Goal: Information Seeking & Learning: Learn about a topic

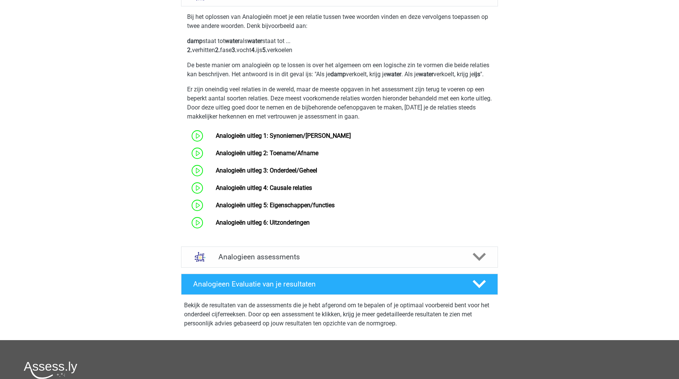
scroll to position [302, 0]
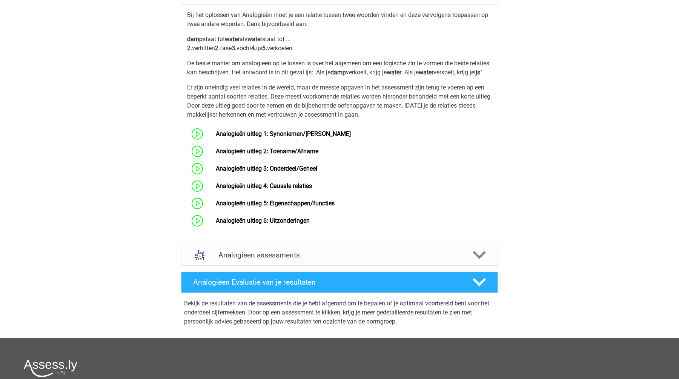
click at [339, 259] on h4 "Analogieen assessments" at bounding box center [339, 254] width 242 height 9
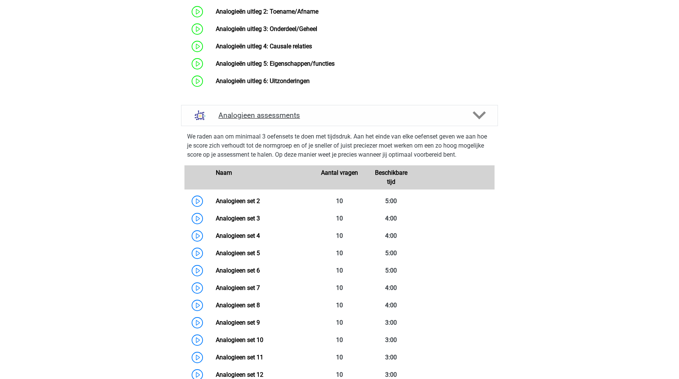
scroll to position [443, 0]
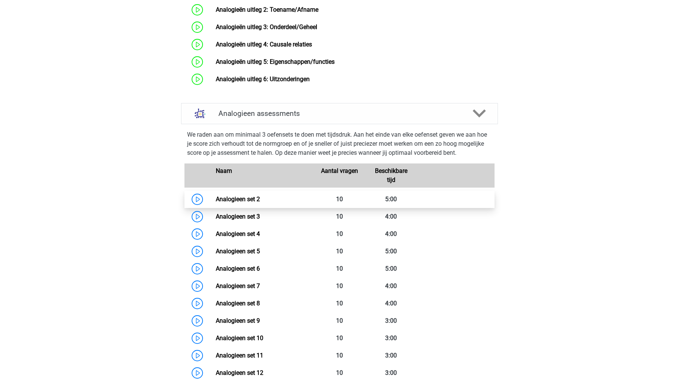
click at [237, 202] on link "Analogieen set 2" at bounding box center [238, 198] width 44 height 7
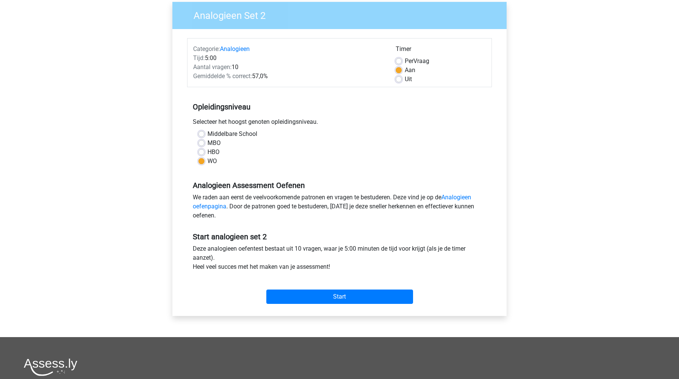
scroll to position [71, 0]
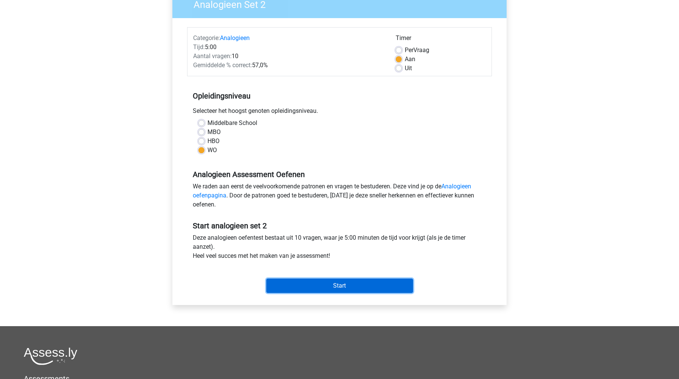
click at [314, 282] on input "Start" at bounding box center [339, 285] width 147 height 14
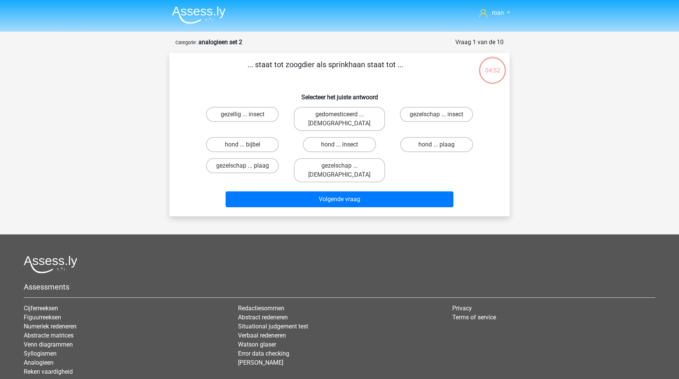
click at [342, 144] on input "hond ... insect" at bounding box center [341, 146] width 5 height 5
radio input "true"
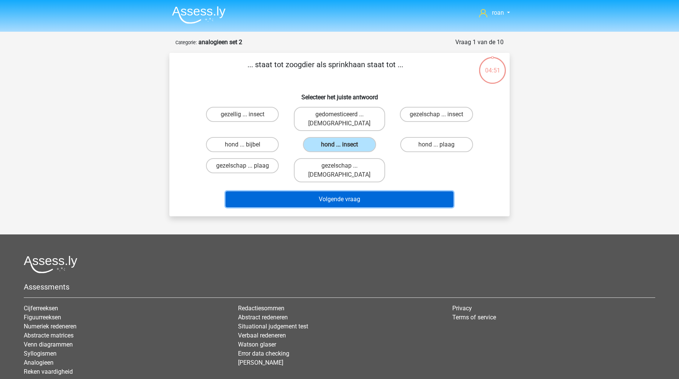
click at [380, 191] on button "Volgende vraag" at bounding box center [339, 199] width 228 height 16
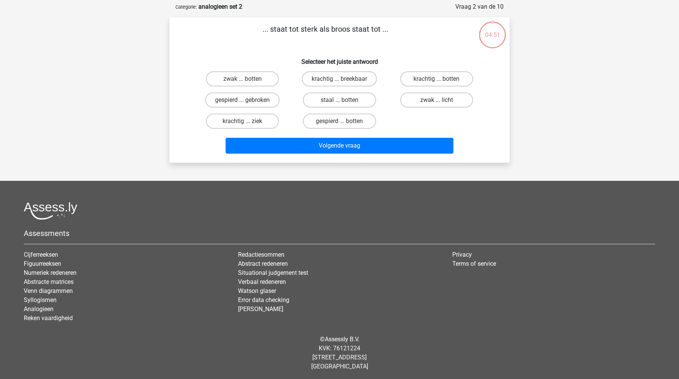
scroll to position [37, 0]
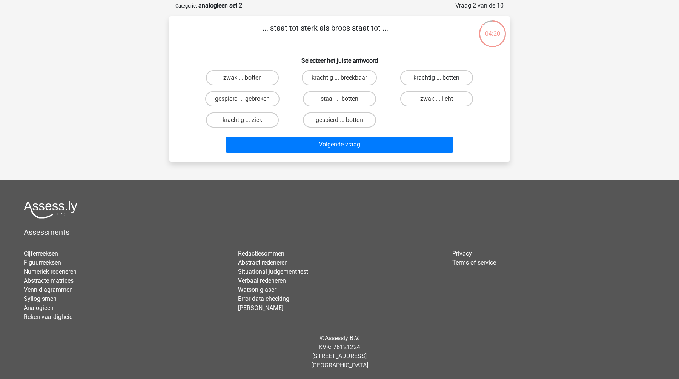
click at [446, 76] on label "krachtig ... botten" at bounding box center [436, 77] width 73 height 15
click at [441, 78] on input "krachtig ... botten" at bounding box center [438, 80] width 5 height 5
radio input "true"
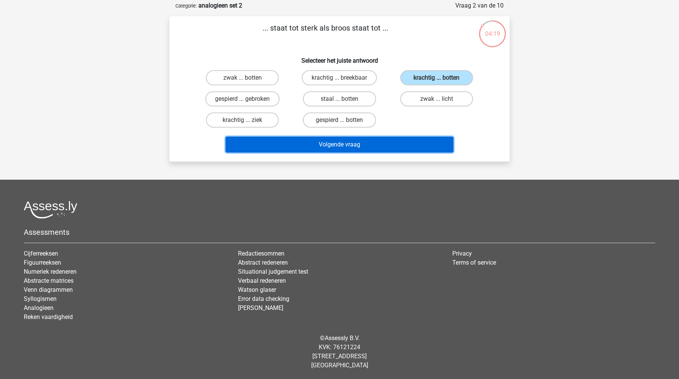
click at [403, 137] on button "Volgende vraag" at bounding box center [339, 144] width 228 height 16
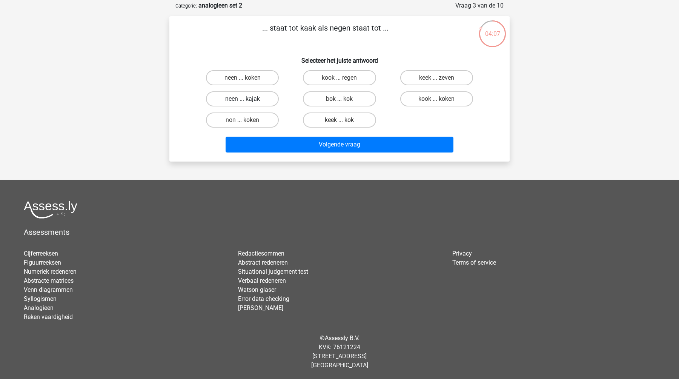
click at [237, 100] on label "neen ... kajak" at bounding box center [242, 98] width 73 height 15
click at [242, 100] on input "neen ... kajak" at bounding box center [244, 101] width 5 height 5
radio input "true"
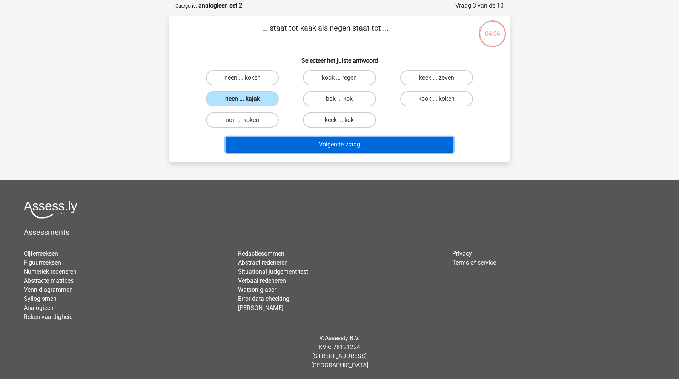
click at [310, 150] on button "Volgende vraag" at bounding box center [339, 144] width 228 height 16
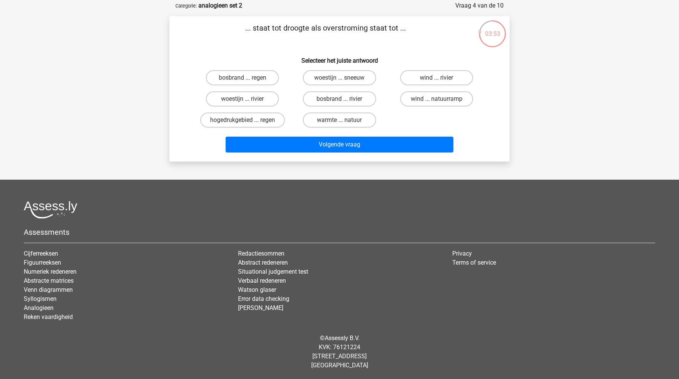
click at [243, 82] on input "bosbrand ... regen" at bounding box center [244, 80] width 5 height 5
radio input "true"
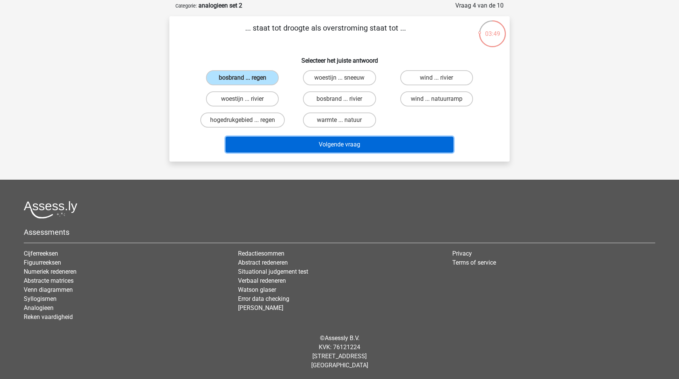
click at [323, 143] on button "Volgende vraag" at bounding box center [339, 144] width 228 height 16
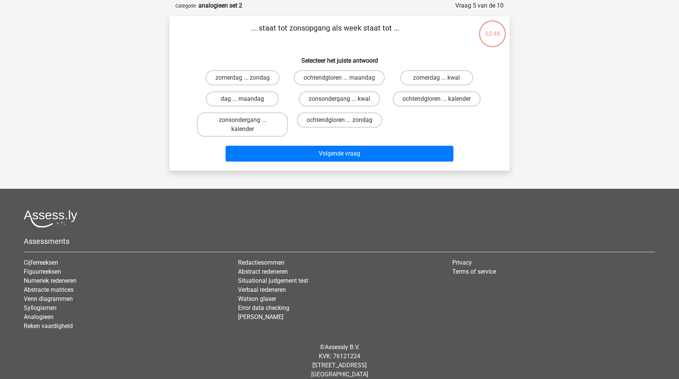
scroll to position [38, 0]
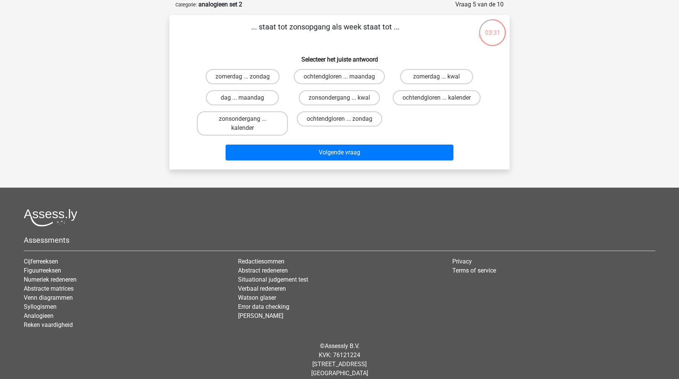
click at [244, 103] on input "dag ... maandag" at bounding box center [244, 100] width 5 height 5
radio input "true"
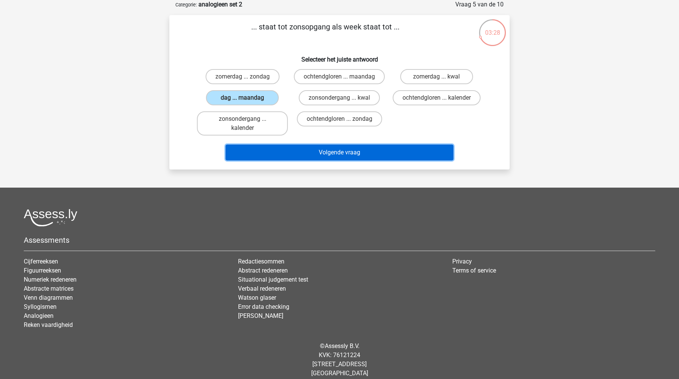
click at [267, 160] on button "Volgende vraag" at bounding box center [339, 152] width 228 height 16
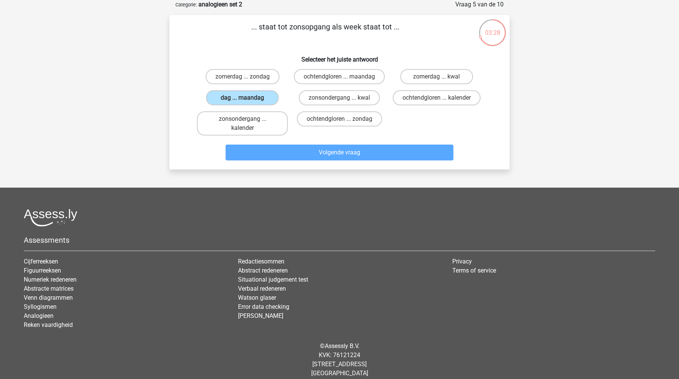
scroll to position [37, 0]
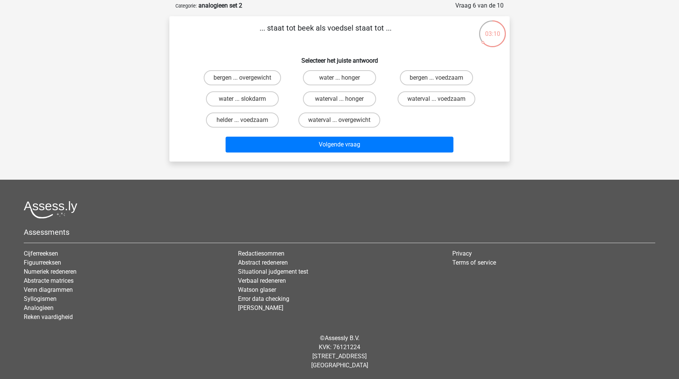
click at [233, 89] on div "water ... slokdarm" at bounding box center [242, 98] width 97 height 21
click at [231, 95] on label "water ... slokdarm" at bounding box center [242, 98] width 73 height 15
click at [242, 99] on input "water ... slokdarm" at bounding box center [244, 101] width 5 height 5
radio input "true"
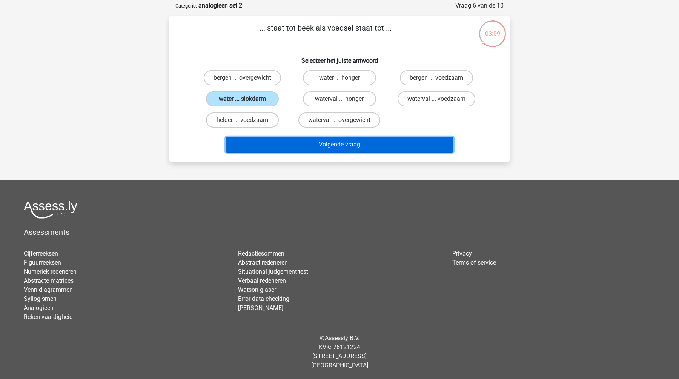
click at [299, 149] on button "Volgende vraag" at bounding box center [339, 144] width 228 height 16
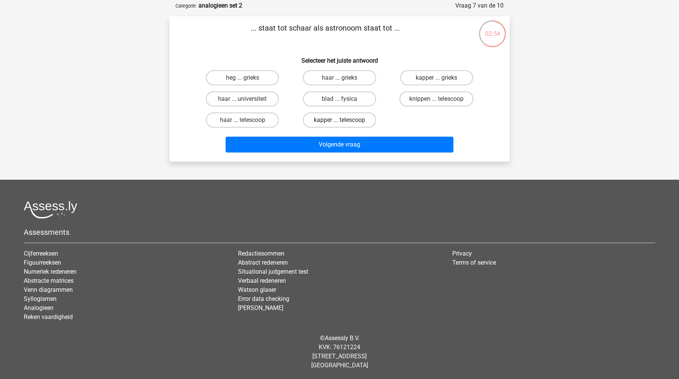
click at [331, 122] on label "kapper ... telescoop" at bounding box center [339, 119] width 73 height 15
click at [339, 122] on input "kapper ... telescoop" at bounding box center [341, 122] width 5 height 5
radio input "true"
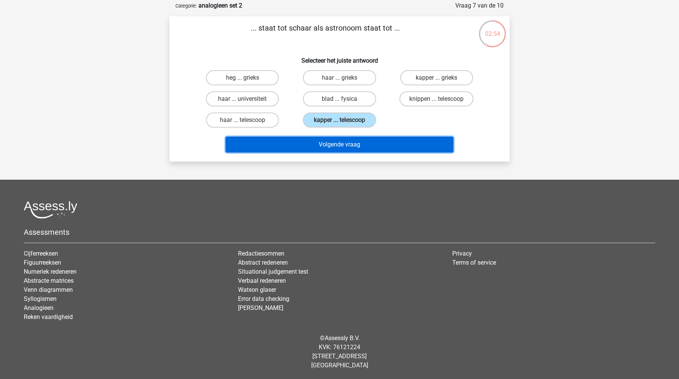
click at [309, 148] on button "Volgende vraag" at bounding box center [339, 144] width 228 height 16
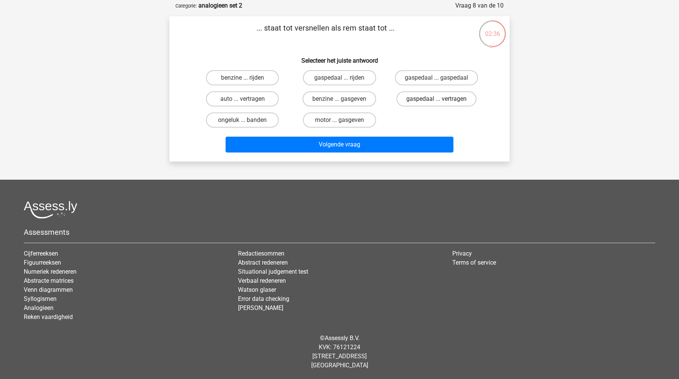
click at [438, 98] on label "gaspedaal ... vertragen" at bounding box center [436, 98] width 80 height 15
click at [438, 99] on input "gaspedaal ... vertragen" at bounding box center [438, 101] width 5 height 5
radio input "true"
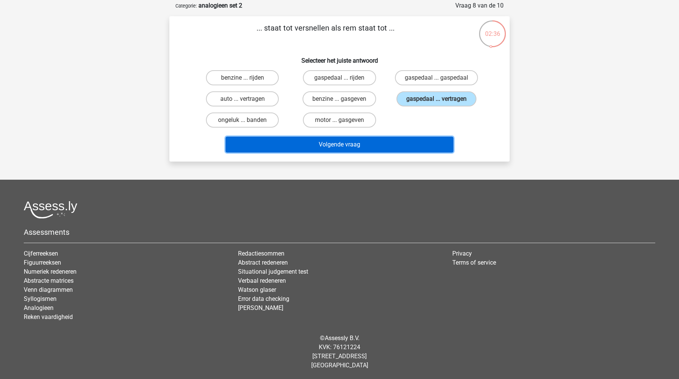
click at [376, 147] on button "Volgende vraag" at bounding box center [339, 144] width 228 height 16
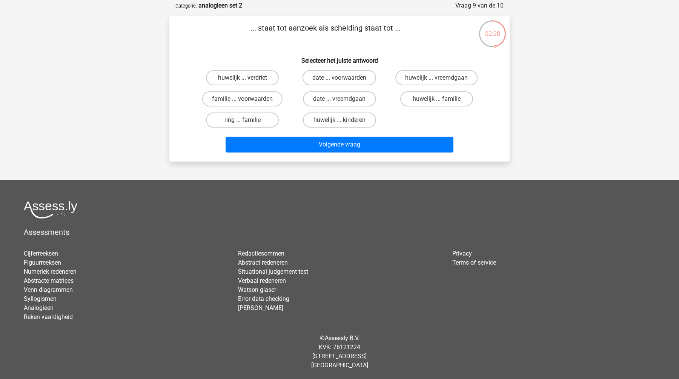
click at [233, 79] on label "huwelijk ... verdriet" at bounding box center [242, 77] width 73 height 15
click at [242, 79] on input "huwelijk ... verdriet" at bounding box center [244, 80] width 5 height 5
radio input "true"
click at [426, 84] on label "huwelijk ... vreemdgaan" at bounding box center [436, 77] width 82 height 15
click at [436, 83] on input "huwelijk ... vreemdgaan" at bounding box center [438, 80] width 5 height 5
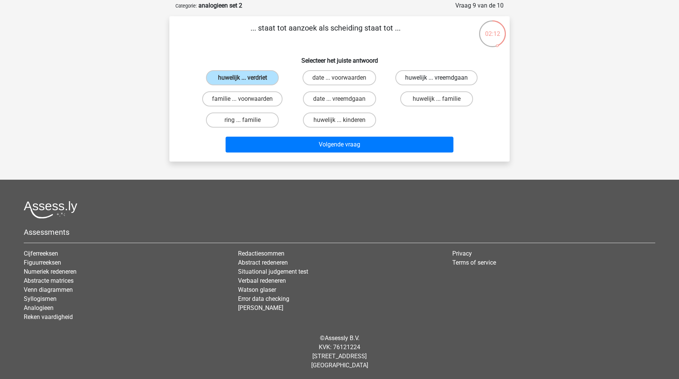
radio input "true"
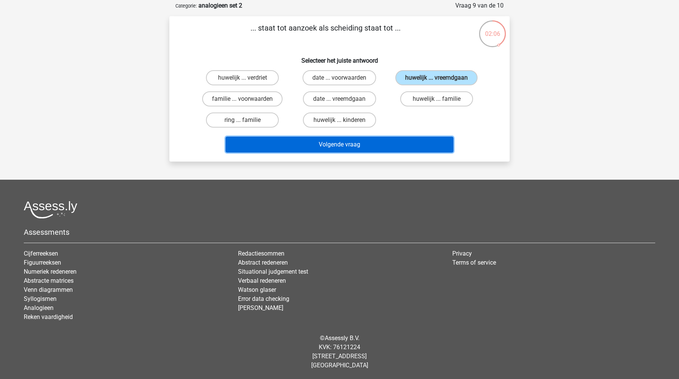
click at [346, 144] on button "Volgende vraag" at bounding box center [339, 144] width 228 height 16
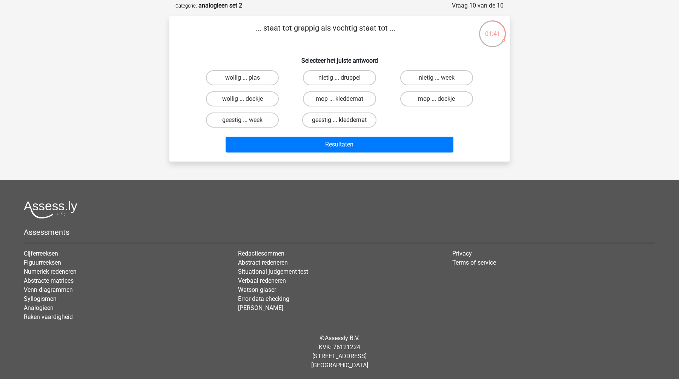
click at [335, 123] on label "geestig ... kleddernat" at bounding box center [339, 119] width 74 height 15
click at [339, 123] on input "geestig ... kleddernat" at bounding box center [341, 122] width 5 height 5
radio input "true"
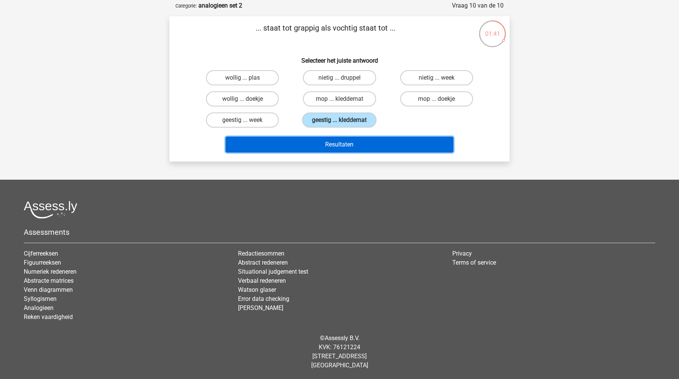
click at [329, 148] on button "Resultaten" at bounding box center [339, 144] width 228 height 16
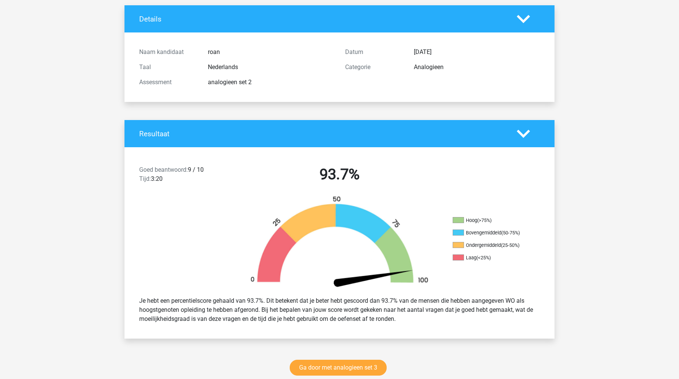
scroll to position [42, 0]
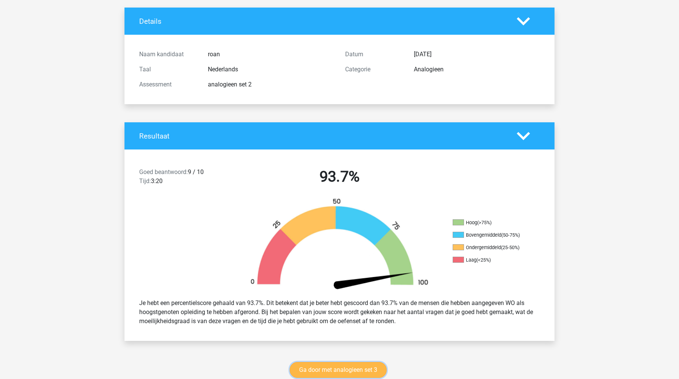
click at [340, 368] on link "Ga door met analogieen set 3" at bounding box center [338, 370] width 97 height 16
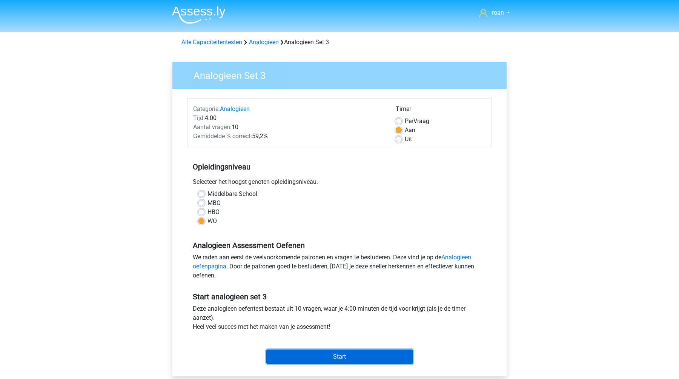
click at [343, 354] on input "Start" at bounding box center [339, 356] width 147 height 14
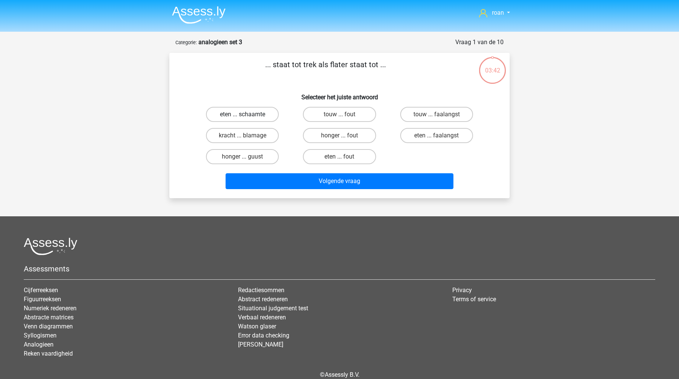
click at [251, 112] on label "eten ... schaamte" at bounding box center [242, 114] width 73 height 15
click at [247, 114] on input "eten ... schaamte" at bounding box center [244, 116] width 5 height 5
radio input "true"
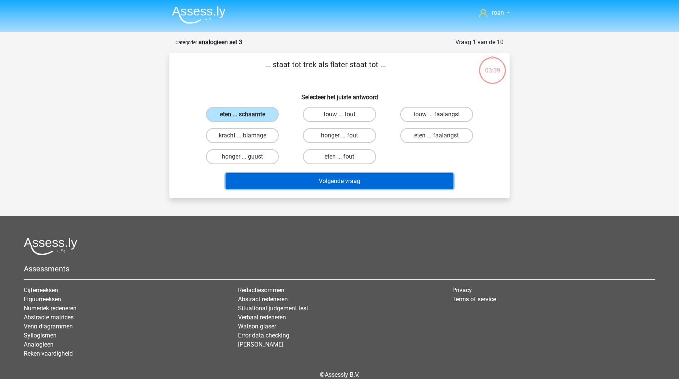
click at [313, 181] on button "Volgende vraag" at bounding box center [339, 181] width 228 height 16
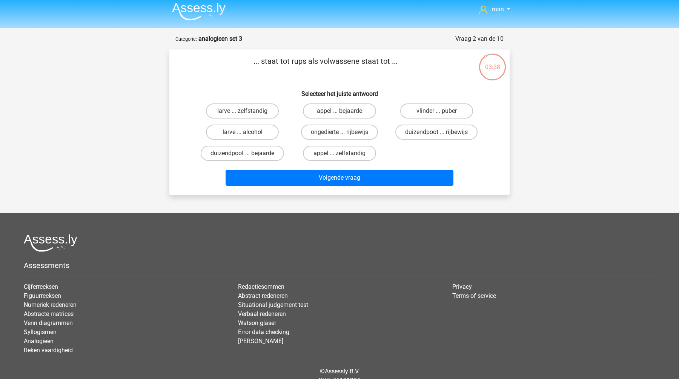
scroll to position [4, 0]
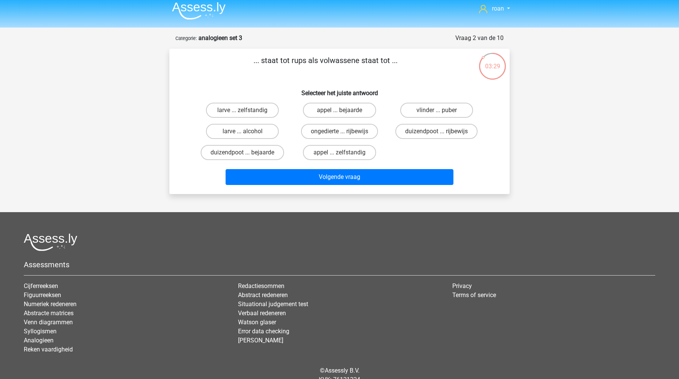
click at [439, 110] on input "vlinder ... puber" at bounding box center [438, 112] width 5 height 5
radio input "true"
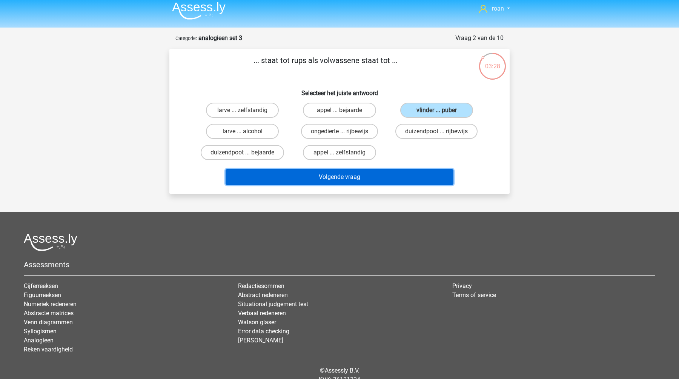
click at [365, 179] on button "Volgende vraag" at bounding box center [339, 177] width 228 height 16
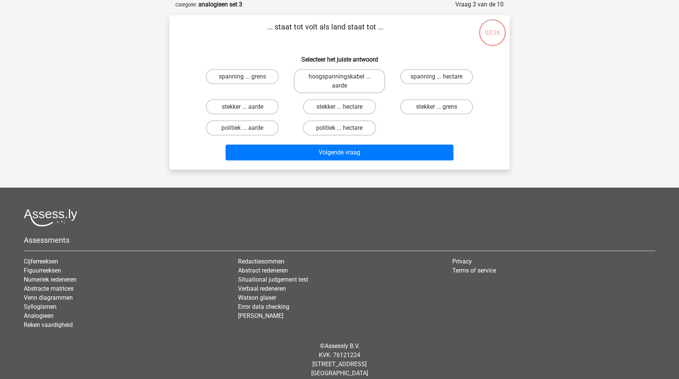
scroll to position [0, 0]
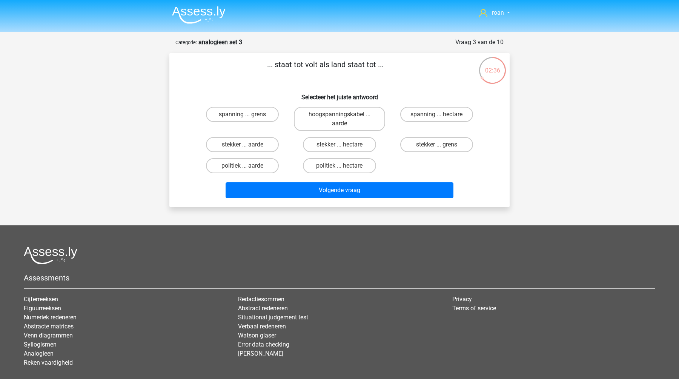
click at [241, 123] on div "spanning ... grens" at bounding box center [242, 119] width 91 height 24
click at [242, 105] on div "spanning ... grens" at bounding box center [242, 119] width 97 height 30
click at [245, 114] on input "spanning ... grens" at bounding box center [244, 116] width 5 height 5
radio input "true"
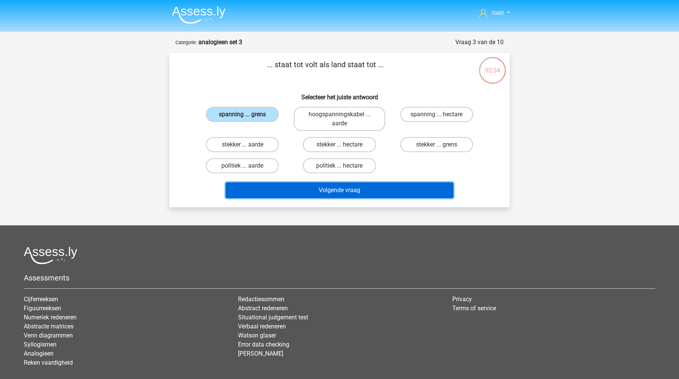
click at [320, 192] on button "Volgende vraag" at bounding box center [339, 190] width 228 height 16
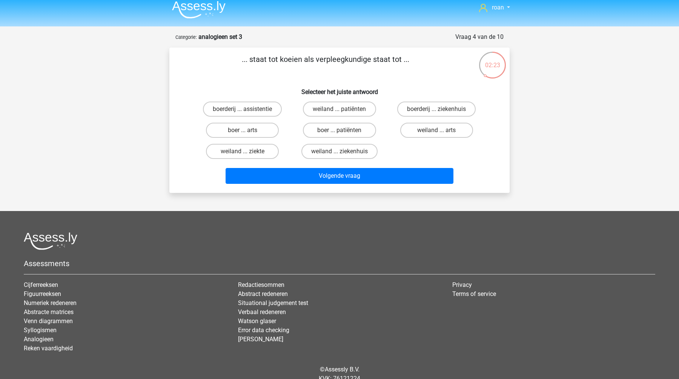
scroll to position [6, 0]
click at [356, 130] on label "boer ... patiënten" at bounding box center [339, 129] width 73 height 15
click at [344, 130] on input "boer ... patiënten" at bounding box center [341, 132] width 5 height 5
radio input "true"
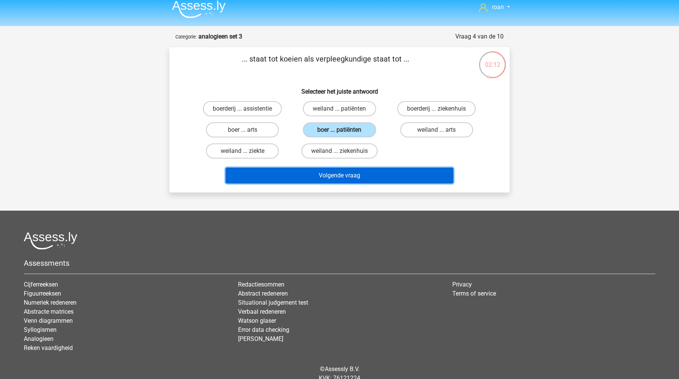
click at [377, 177] on button "Volgende vraag" at bounding box center [339, 175] width 228 height 16
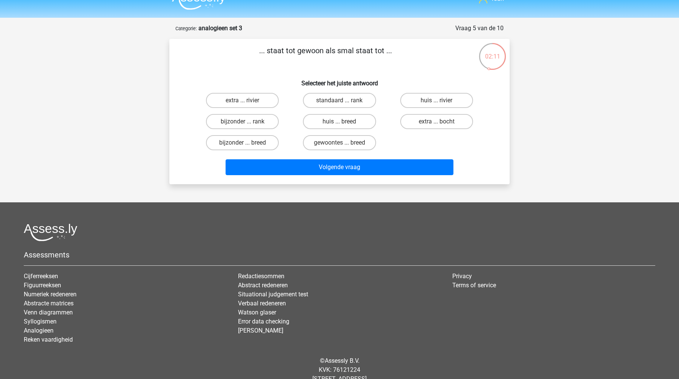
scroll to position [13, 0]
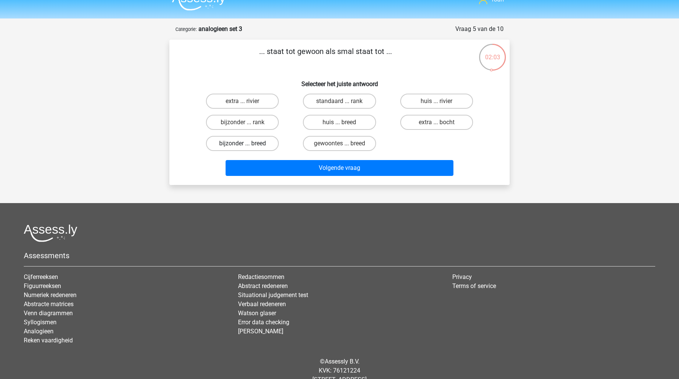
click at [267, 141] on label "bijzonder ... breed" at bounding box center [242, 143] width 73 height 15
click at [247, 143] on input "bijzonder ... breed" at bounding box center [244, 145] width 5 height 5
radio input "true"
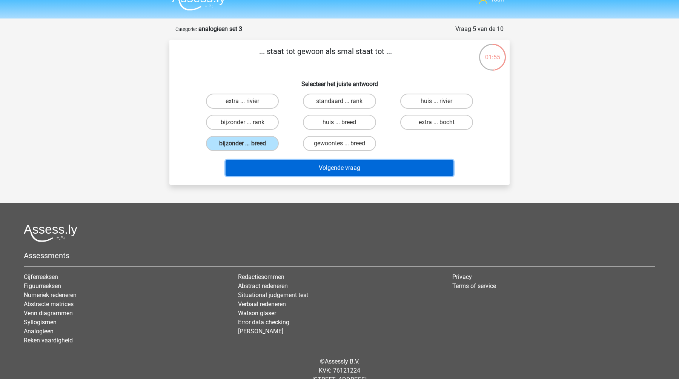
click at [326, 171] on button "Volgende vraag" at bounding box center [339, 168] width 228 height 16
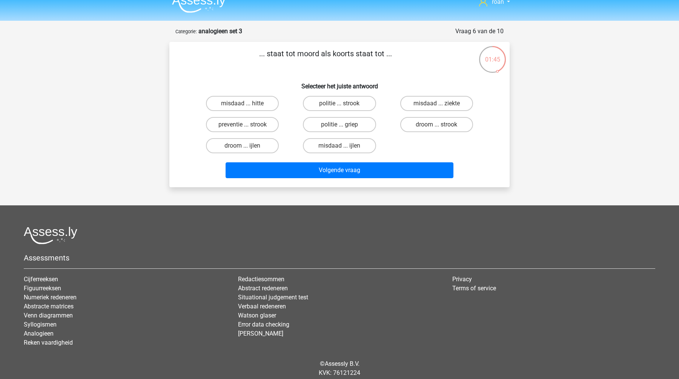
scroll to position [11, 0]
click at [316, 143] on label "misdaad ... ijlen" at bounding box center [339, 145] width 73 height 15
click at [339, 146] on input "misdaad ... ijlen" at bounding box center [341, 148] width 5 height 5
radio input "true"
click at [417, 100] on label "misdaad ... ziekte" at bounding box center [436, 103] width 73 height 15
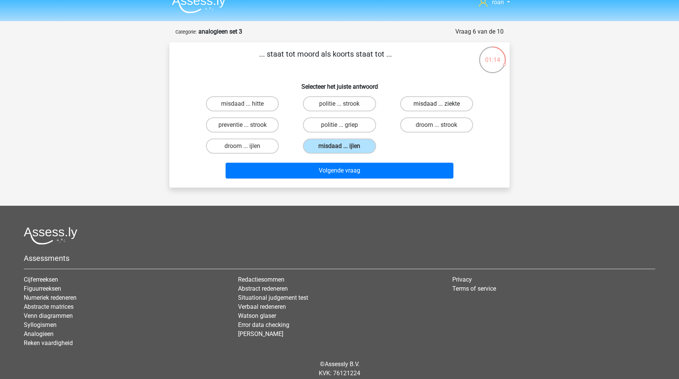
click at [436, 104] on input "misdaad ... ziekte" at bounding box center [438, 106] width 5 height 5
radio input "true"
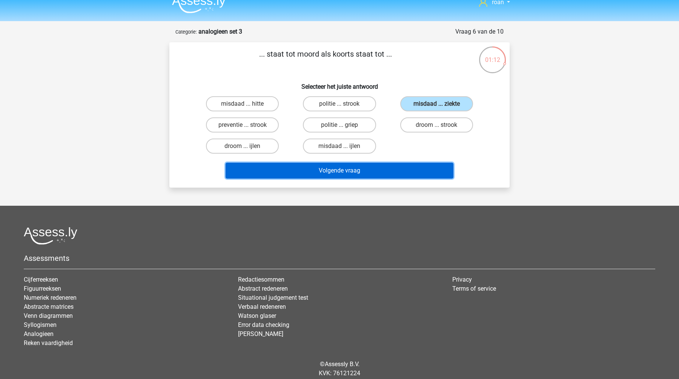
click at [312, 166] on button "Volgende vraag" at bounding box center [339, 171] width 228 height 16
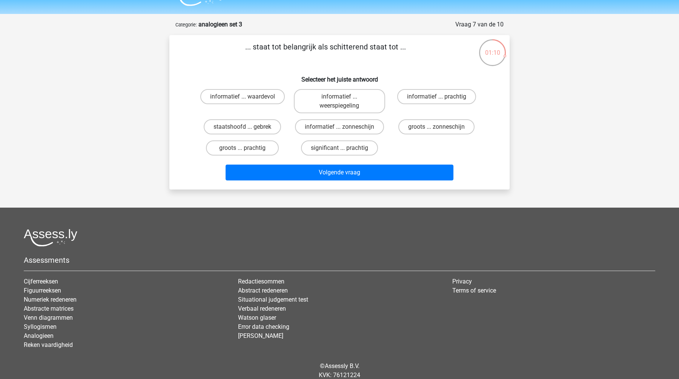
scroll to position [17, 0]
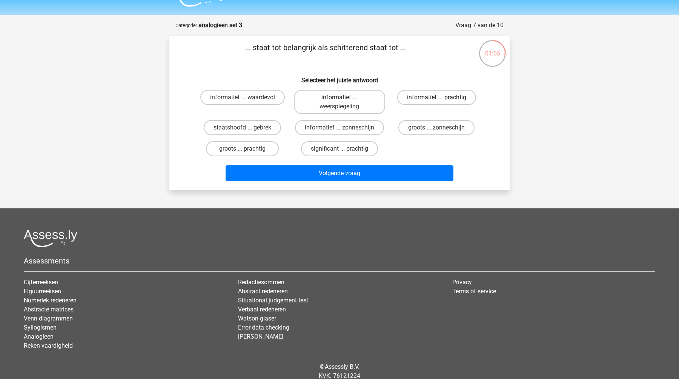
click at [423, 95] on label "informatief ... prachtig" at bounding box center [436, 97] width 79 height 15
click at [436, 97] on input "informatief ... prachtig" at bounding box center [438, 99] width 5 height 5
radio input "true"
click at [345, 142] on label "significant ... prachtig" at bounding box center [339, 148] width 77 height 15
click at [344, 149] on input "significant ... prachtig" at bounding box center [341, 151] width 5 height 5
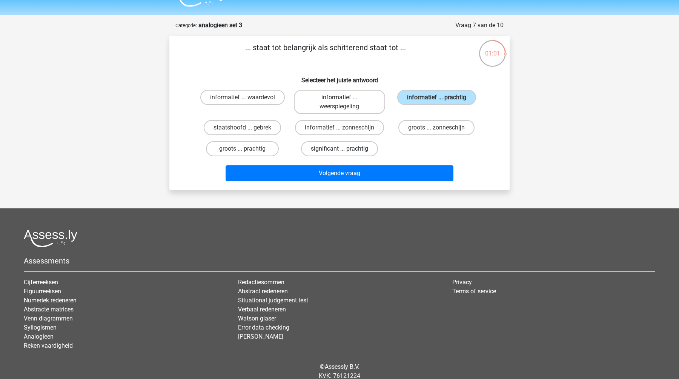
radio input "true"
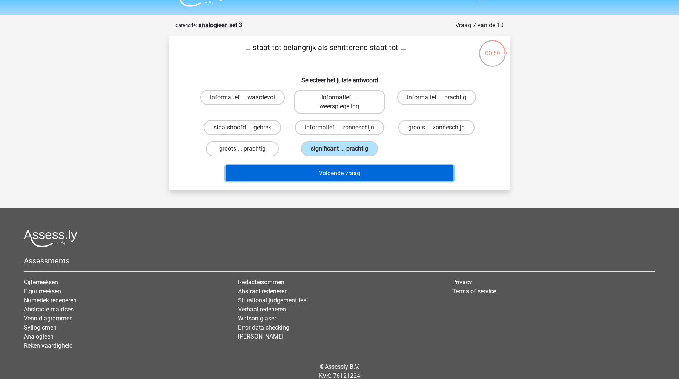
click at [339, 175] on button "Volgende vraag" at bounding box center [339, 173] width 228 height 16
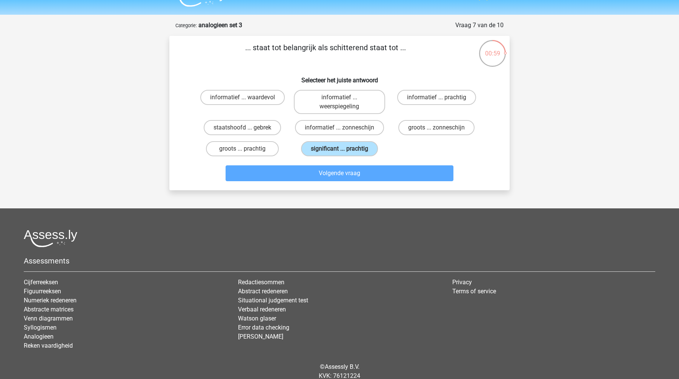
scroll to position [37, 0]
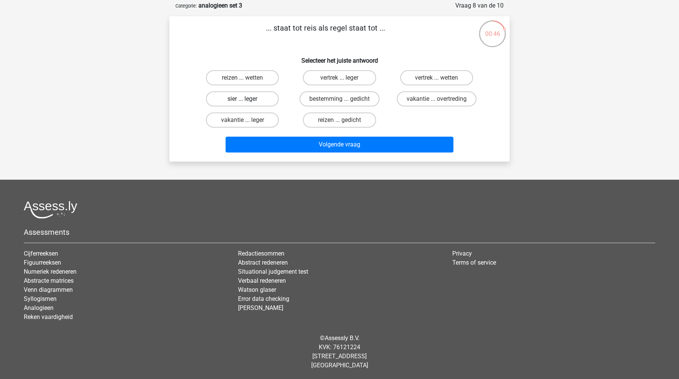
click at [244, 98] on label "sier ... leger" at bounding box center [242, 98] width 73 height 15
click at [244, 99] on input "sier ... leger" at bounding box center [244, 101] width 5 height 5
radio input "true"
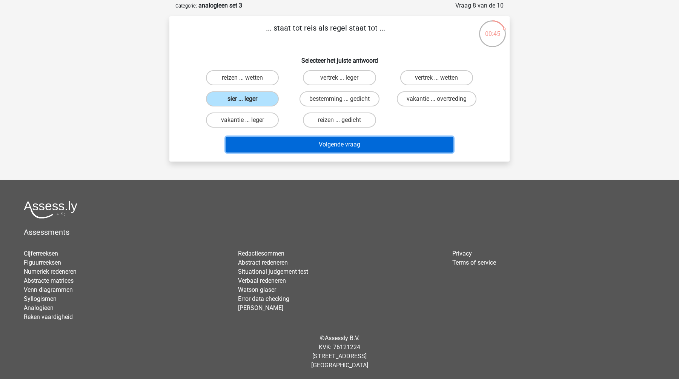
click at [330, 152] on button "Volgende vraag" at bounding box center [339, 144] width 228 height 16
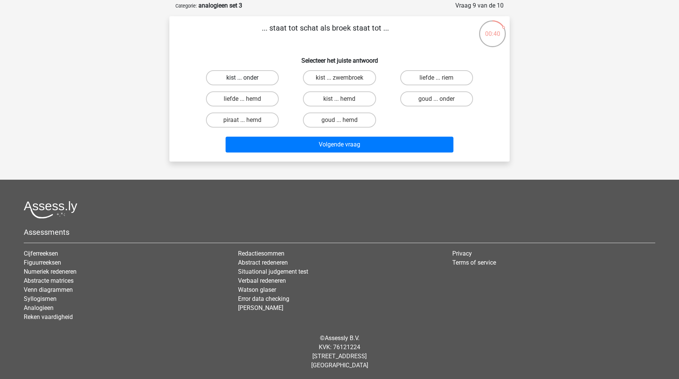
click at [235, 82] on label "kist ... onder" at bounding box center [242, 77] width 73 height 15
click at [242, 82] on input "kist ... onder" at bounding box center [244, 80] width 5 height 5
radio input "true"
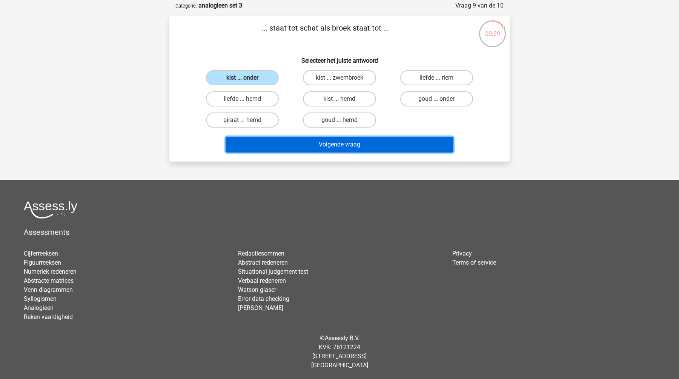
click at [319, 143] on button "Volgende vraag" at bounding box center [339, 144] width 228 height 16
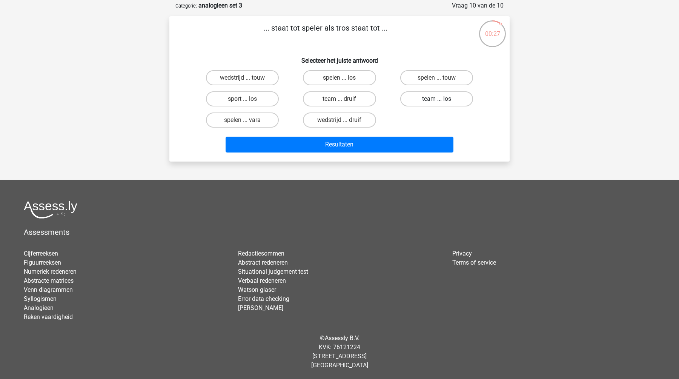
click at [427, 103] on label "team ... los" at bounding box center [436, 98] width 73 height 15
click at [436, 103] on input "team ... los" at bounding box center [438, 101] width 5 height 5
radio input "true"
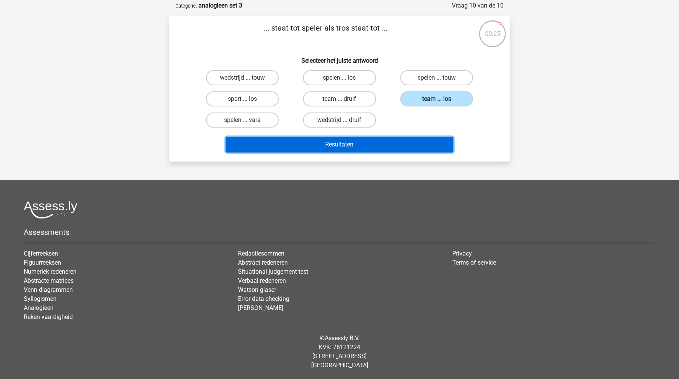
click at [405, 144] on button "Resultaten" at bounding box center [339, 144] width 228 height 16
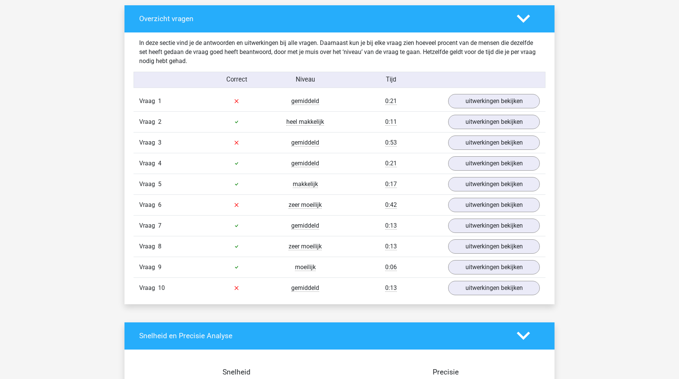
scroll to position [411, 0]
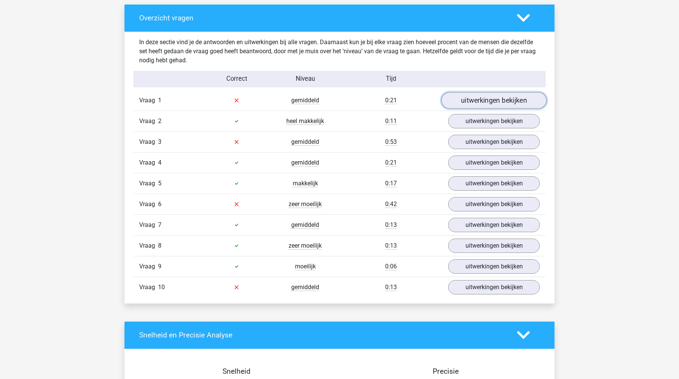
click at [504, 103] on link "uitwerkingen bekijken" at bounding box center [493, 100] width 105 height 17
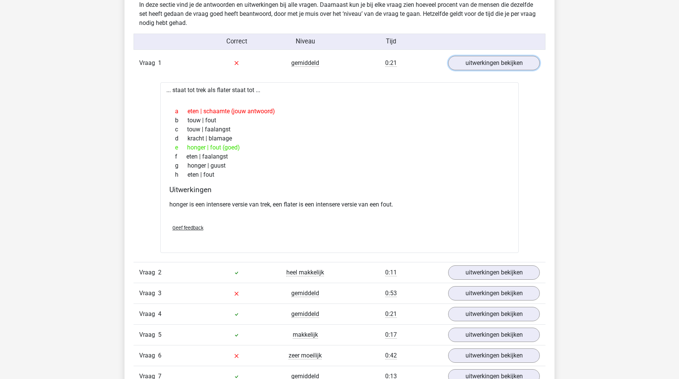
scroll to position [454, 0]
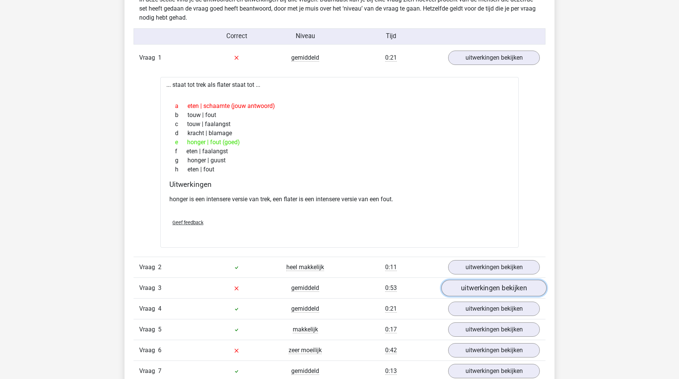
click at [475, 290] on link "uitwerkingen bekijken" at bounding box center [493, 287] width 105 height 17
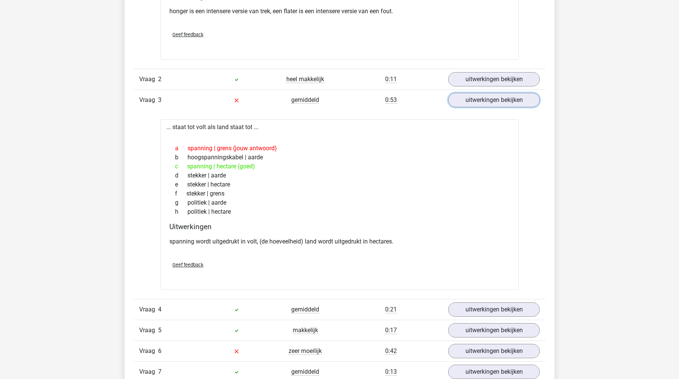
scroll to position [719, 0]
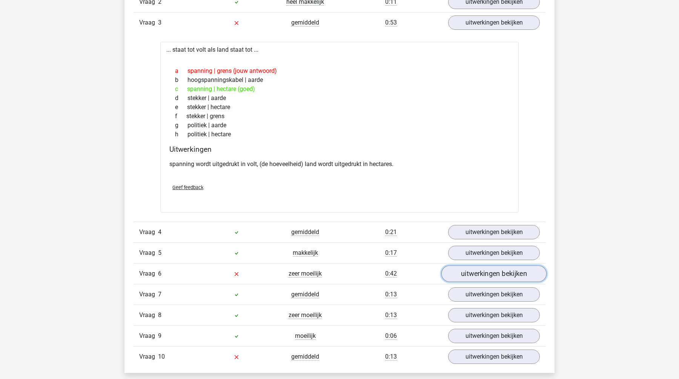
click at [476, 270] on link "uitwerkingen bekijken" at bounding box center [493, 273] width 105 height 17
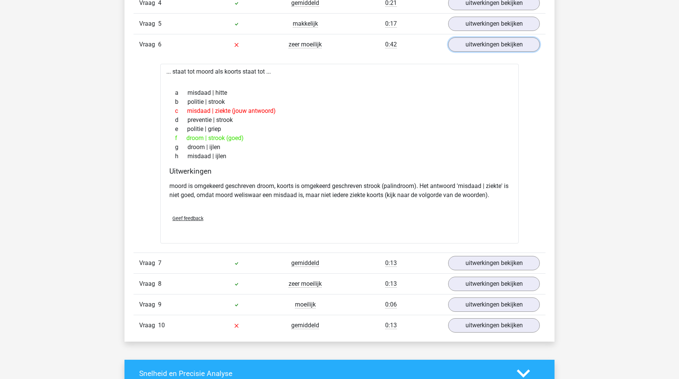
scroll to position [948, 0]
click at [472, 325] on link "uitwerkingen bekijken" at bounding box center [493, 324] width 105 height 17
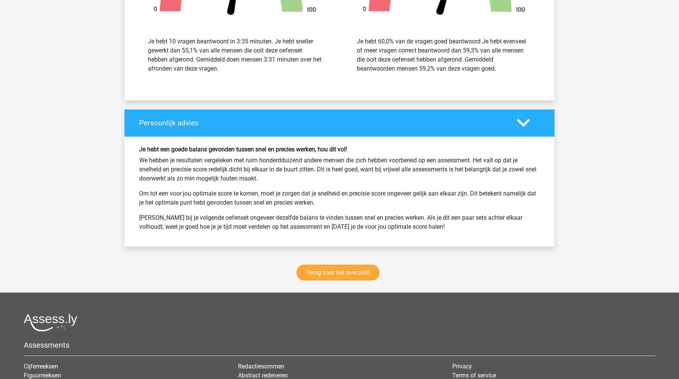
scroll to position [1640, 0]
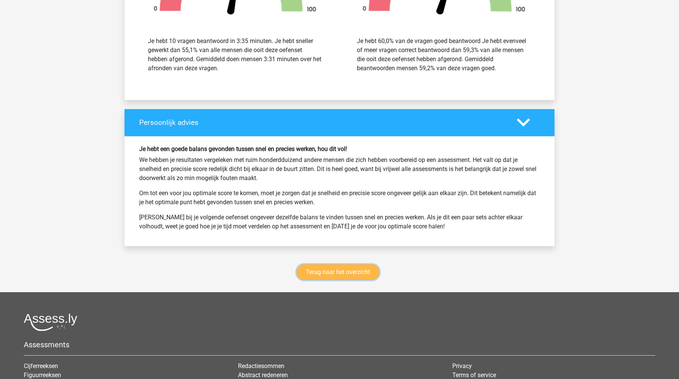
click at [368, 273] on link "Terug naar het overzicht" at bounding box center [337, 272] width 83 height 16
click at [331, 270] on link "Terug naar het overzicht" at bounding box center [337, 272] width 83 height 16
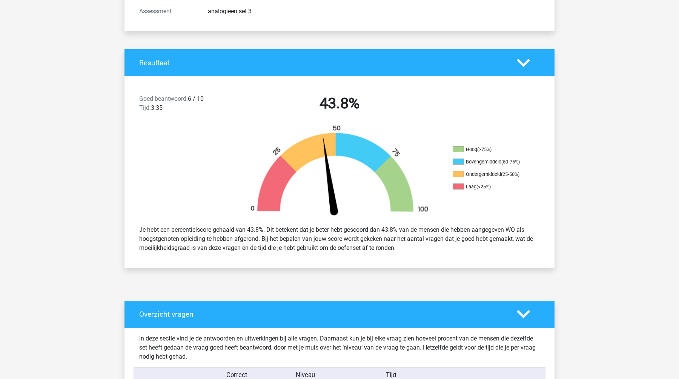
scroll to position [0, 0]
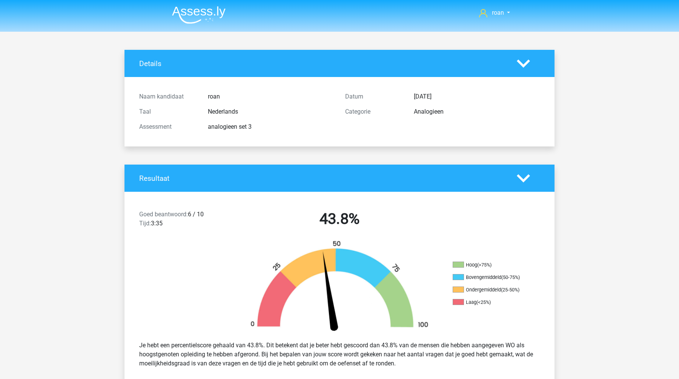
click at [524, 65] on polygon at bounding box center [523, 63] width 13 height 8
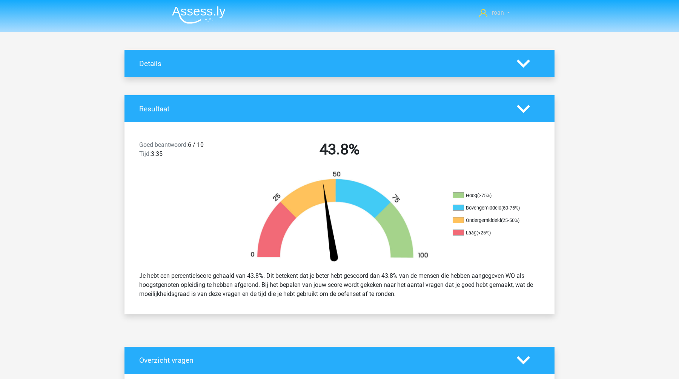
click at [501, 12] on span "roan" at bounding box center [498, 12] width 12 height 7
click at [207, 15] on img at bounding box center [199, 15] width 54 height 18
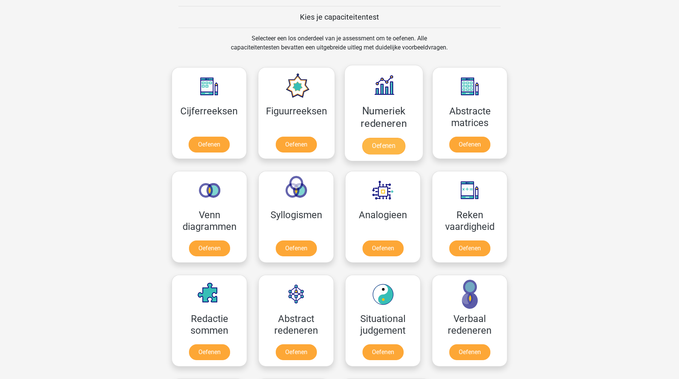
scroll to position [284, 0]
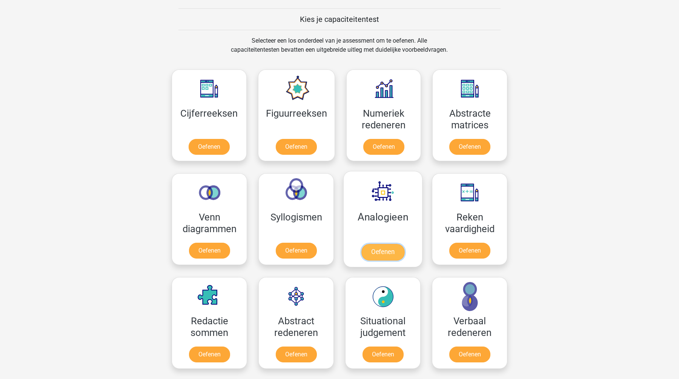
click at [385, 258] on link "Oefenen" at bounding box center [382, 252] width 43 height 17
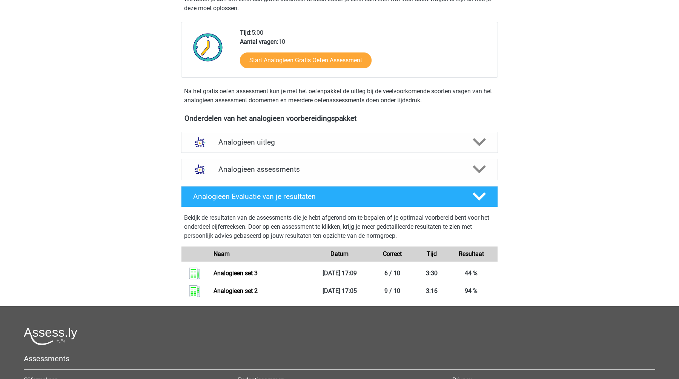
scroll to position [164, 0]
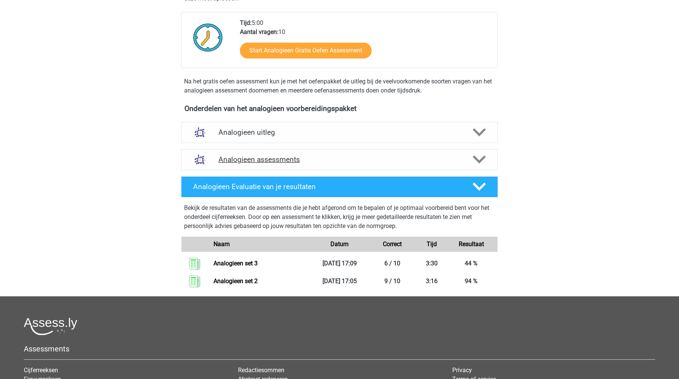
click at [388, 161] on h4 "Analogieen assessments" at bounding box center [339, 159] width 242 height 9
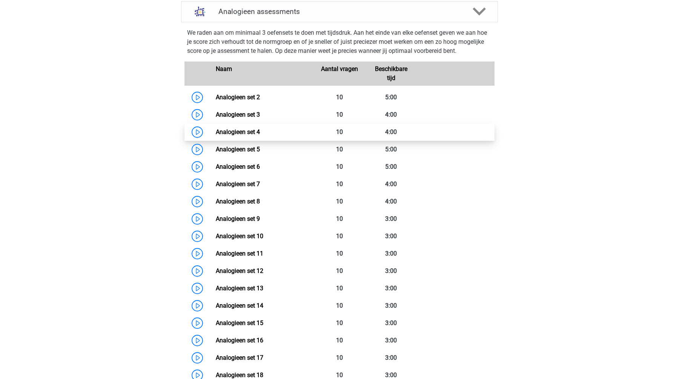
scroll to position [308, 0]
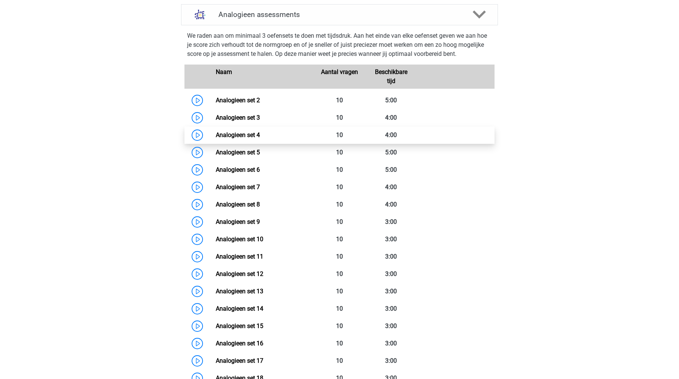
click at [260, 133] on link "Analogieen set 4" at bounding box center [238, 134] width 44 height 7
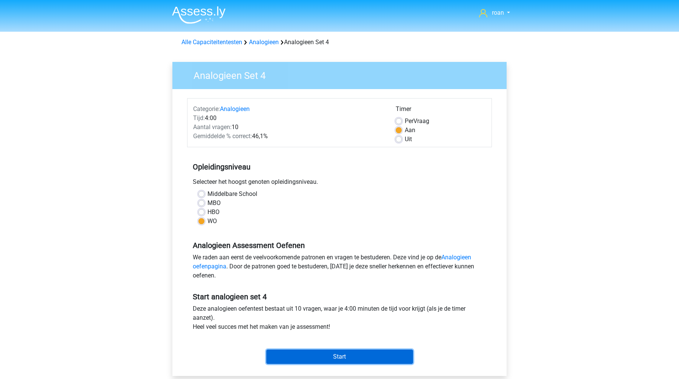
click at [319, 352] on input "Start" at bounding box center [339, 356] width 147 height 14
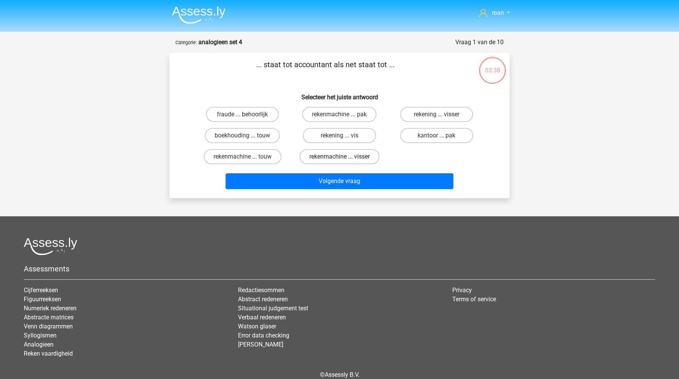
click at [368, 159] on label "rekenmachine ... visser" at bounding box center [339, 156] width 80 height 15
click at [344, 159] on input "rekenmachine ... visser" at bounding box center [341, 158] width 5 height 5
radio input "true"
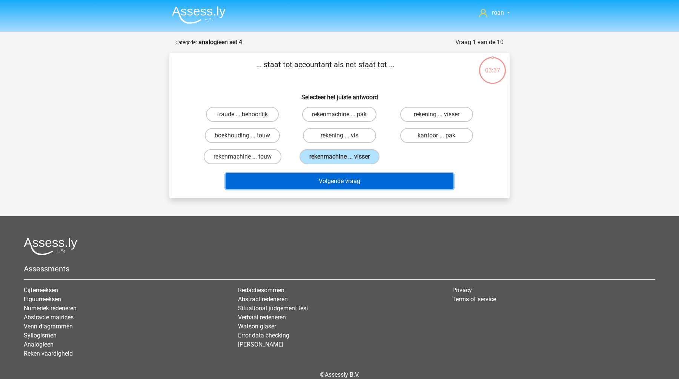
click at [366, 185] on button "Volgende vraag" at bounding box center [339, 181] width 228 height 16
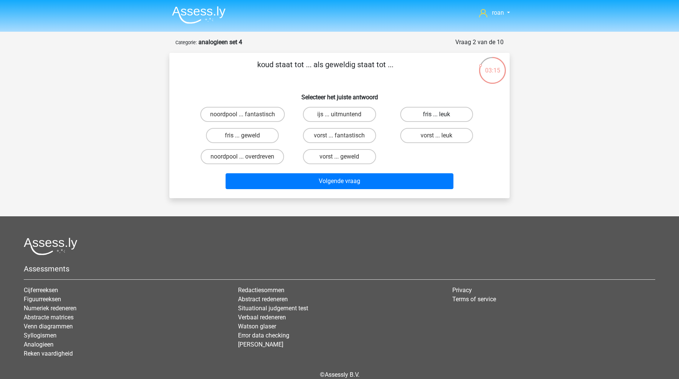
click at [432, 115] on label "fris ... leuk" at bounding box center [436, 114] width 73 height 15
click at [436, 115] on input "fris ... leuk" at bounding box center [438, 116] width 5 height 5
radio input "true"
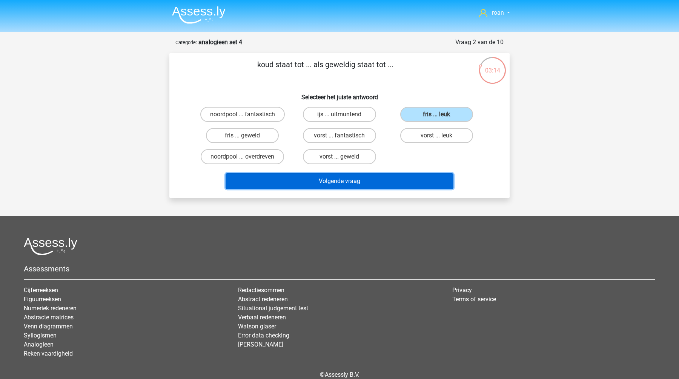
click at [391, 178] on button "Volgende vraag" at bounding box center [339, 181] width 228 height 16
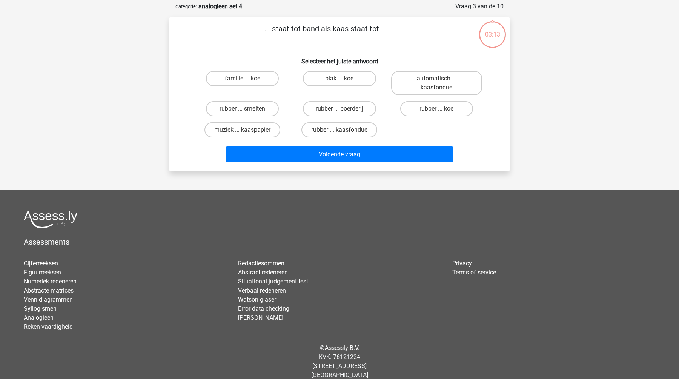
scroll to position [38, 0]
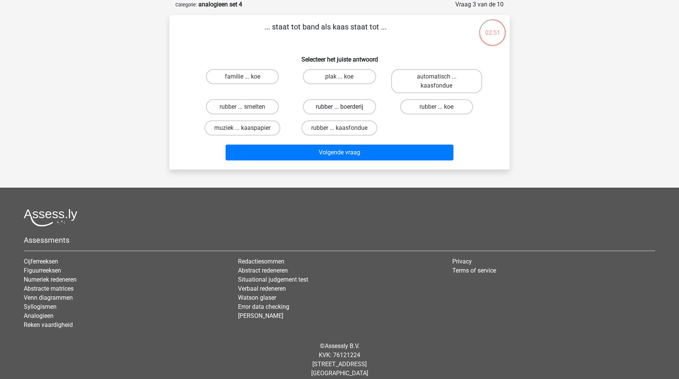
click at [352, 108] on label "rubber ... boerderij" at bounding box center [339, 106] width 73 height 15
click at [344, 108] on input "rubber ... boerderij" at bounding box center [341, 109] width 5 height 5
radio input "true"
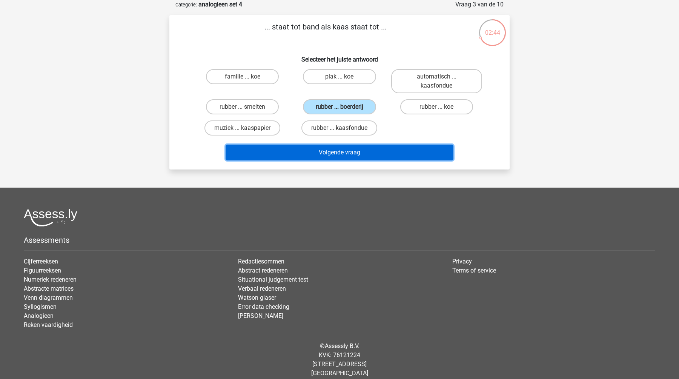
click at [362, 152] on button "Volgende vraag" at bounding box center [339, 152] width 228 height 16
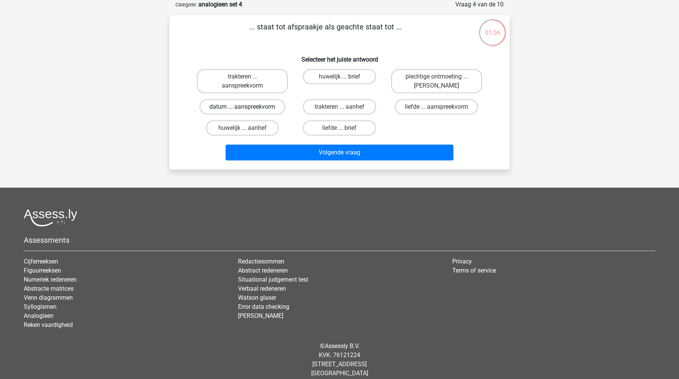
click at [251, 107] on label "datum ... aanspreekvorm" at bounding box center [242, 106] width 86 height 15
click at [247, 107] on input "datum ... aanspreekvorm" at bounding box center [244, 109] width 5 height 5
radio input "true"
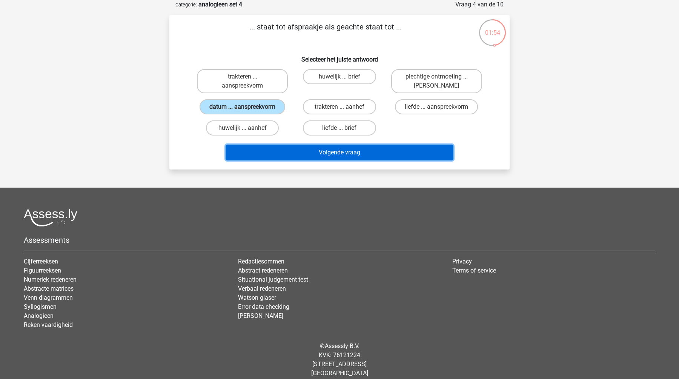
click at [288, 153] on button "Volgende vraag" at bounding box center [339, 152] width 228 height 16
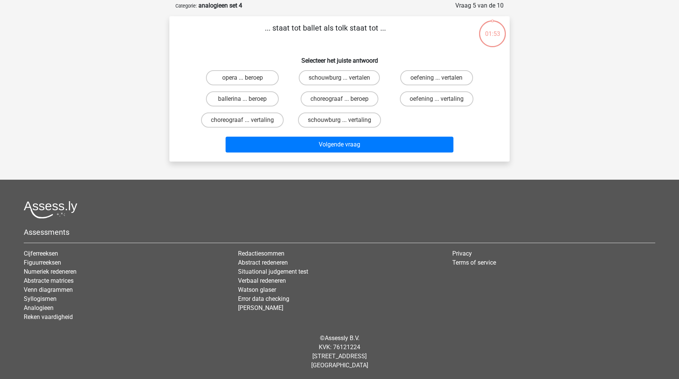
scroll to position [37, 0]
click at [234, 119] on label "choreograaf ... vertaling" at bounding box center [242, 119] width 83 height 15
click at [242, 120] on input "choreograaf ... vertaling" at bounding box center [244, 122] width 5 height 5
radio input "true"
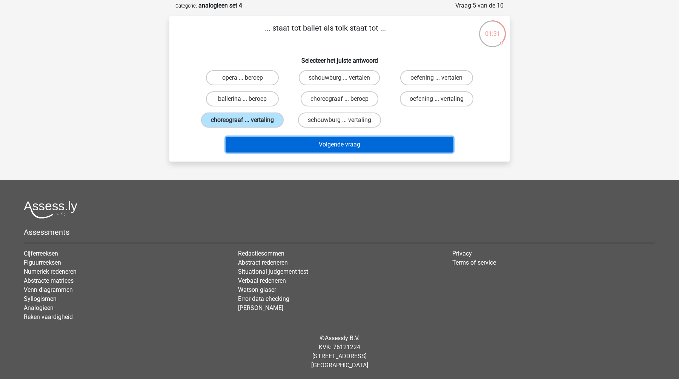
click at [323, 146] on button "Volgende vraag" at bounding box center [339, 144] width 228 height 16
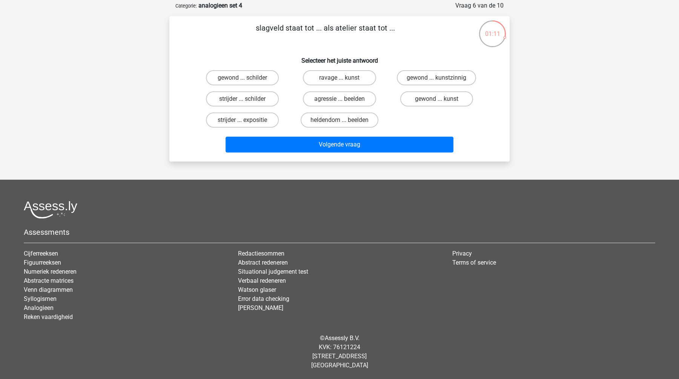
click at [243, 102] on input "strijder ... schilder" at bounding box center [244, 101] width 5 height 5
radio input "true"
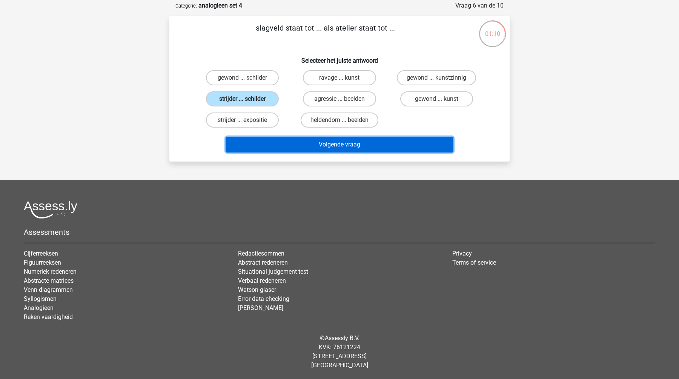
click at [294, 147] on button "Volgende vraag" at bounding box center [339, 144] width 228 height 16
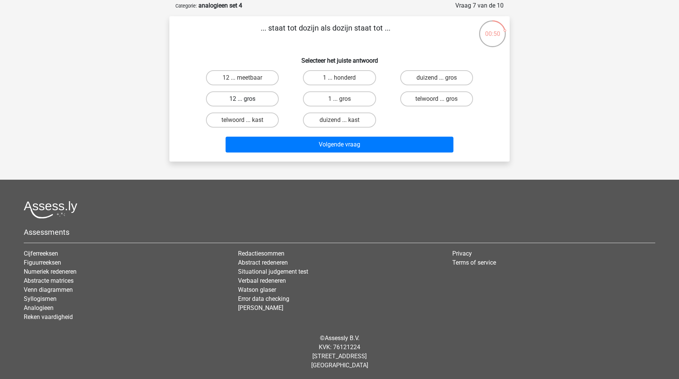
click at [250, 98] on label "12 ... gros" at bounding box center [242, 98] width 73 height 15
click at [247, 99] on input "12 ... gros" at bounding box center [244, 101] width 5 height 5
radio input "true"
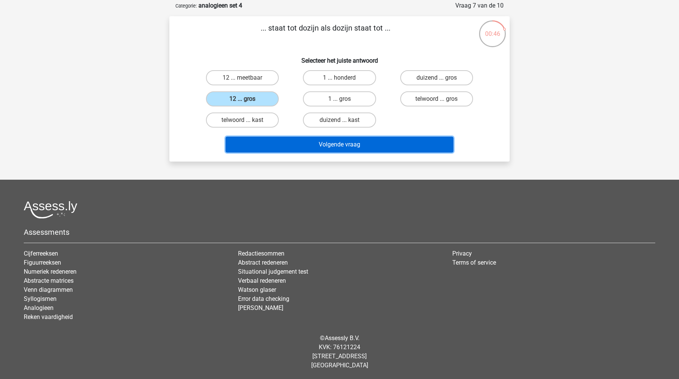
click at [285, 146] on button "Volgende vraag" at bounding box center [339, 144] width 228 height 16
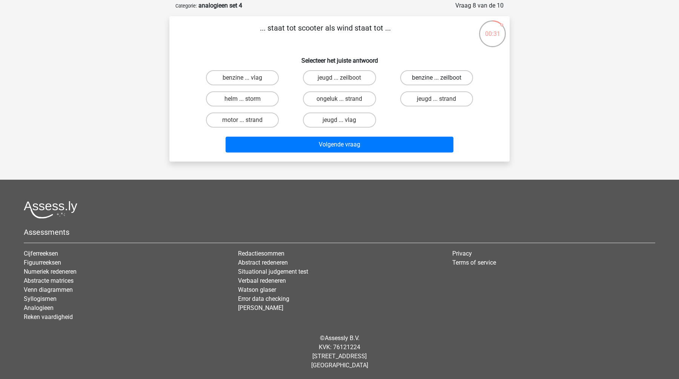
click at [419, 80] on label "benzine ... zeilboot" at bounding box center [436, 77] width 73 height 15
click at [436, 80] on input "benzine ... zeilboot" at bounding box center [438, 80] width 5 height 5
radio input "true"
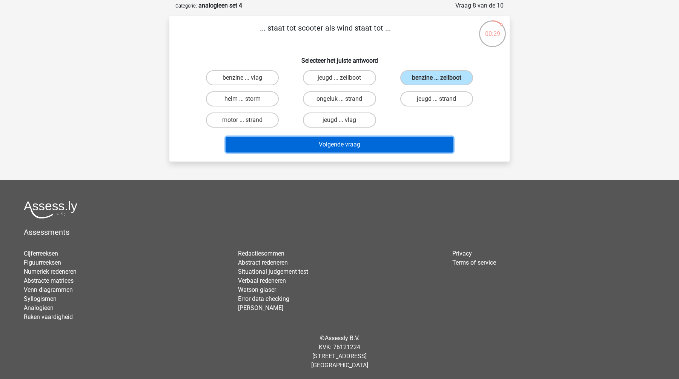
click at [393, 149] on button "Volgende vraag" at bounding box center [339, 144] width 228 height 16
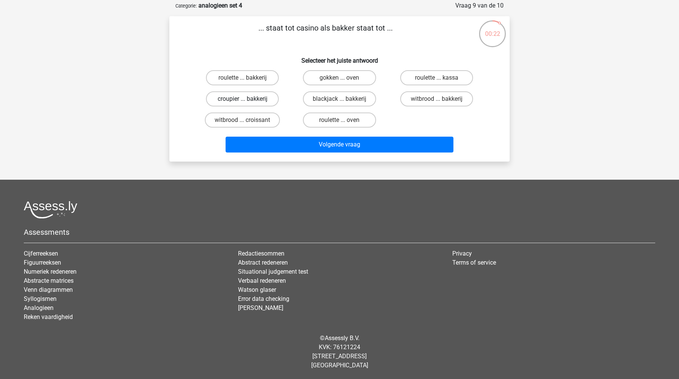
click at [224, 94] on label "croupier ... bakkerij" at bounding box center [242, 98] width 73 height 15
click at [242, 99] on input "croupier ... bakkerij" at bounding box center [244, 101] width 5 height 5
radio input "true"
click at [276, 153] on div "Volgende vraag" at bounding box center [339, 145] width 291 height 19
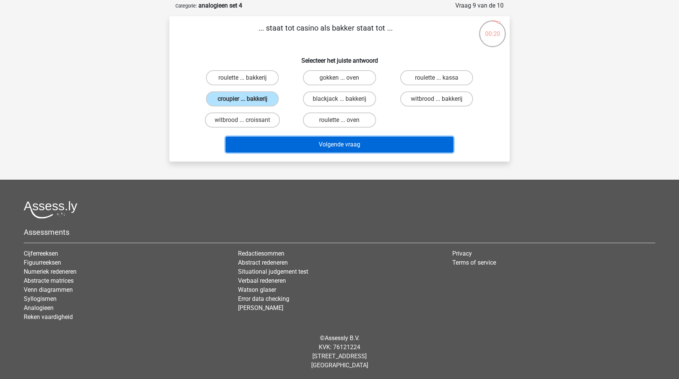
click at [285, 149] on button "Volgende vraag" at bounding box center [339, 144] width 228 height 16
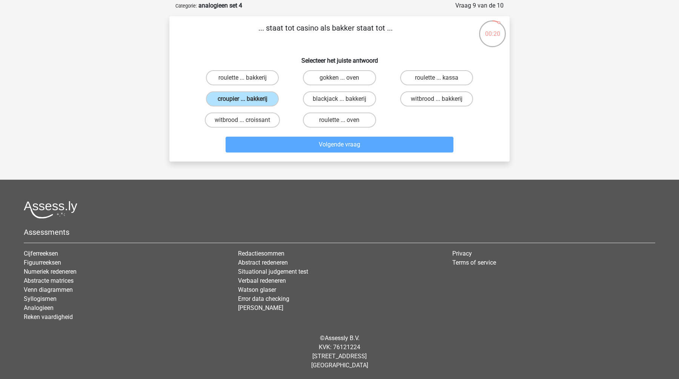
scroll to position [38, 0]
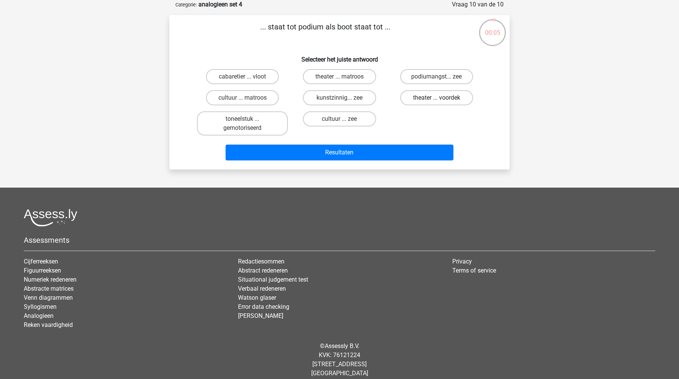
click at [429, 102] on label "theater ... voordek" at bounding box center [436, 97] width 73 height 15
click at [436, 102] on input "theater ... voordek" at bounding box center [438, 100] width 5 height 5
radio input "true"
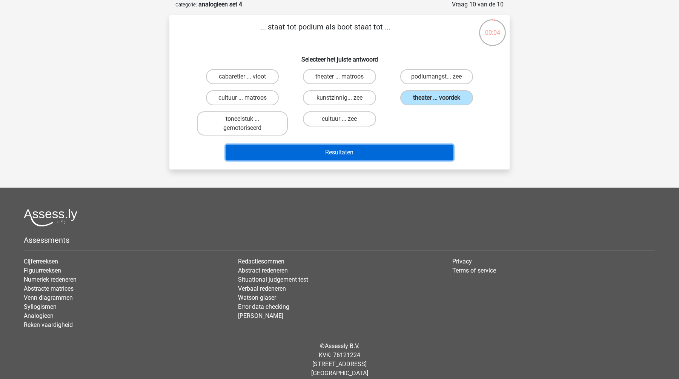
click at [395, 152] on button "Resultaten" at bounding box center [339, 152] width 228 height 16
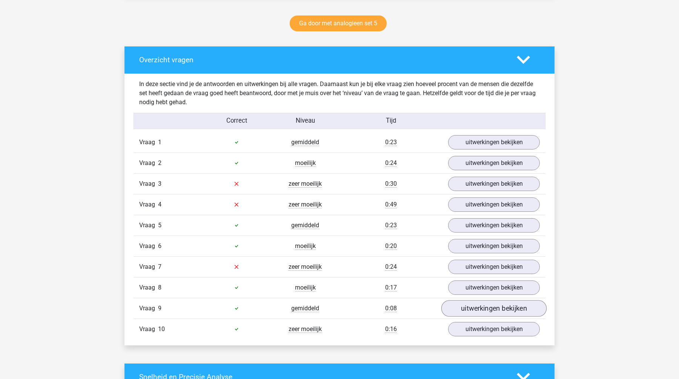
scroll to position [388, 0]
click at [499, 189] on link "uitwerkingen bekijken" at bounding box center [493, 183] width 105 height 17
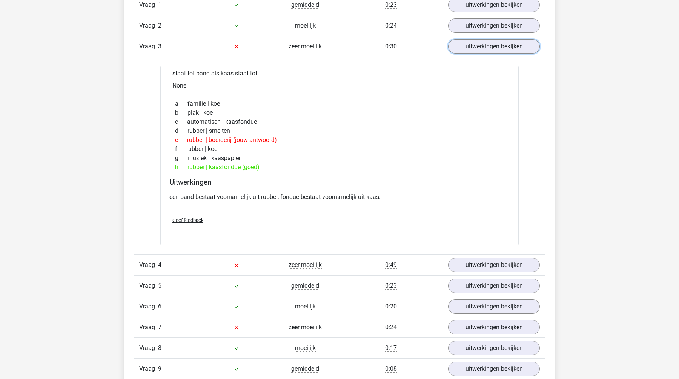
scroll to position [527, 0]
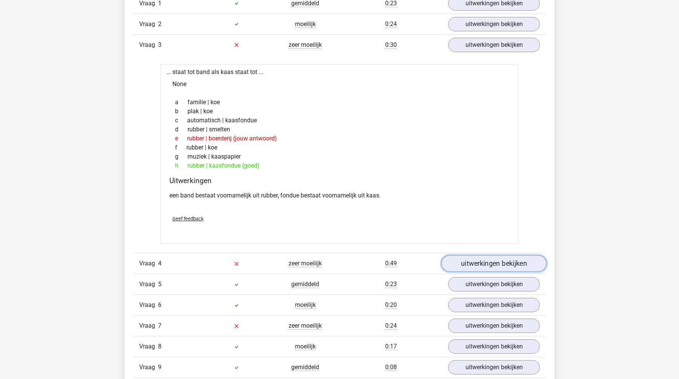
click at [488, 260] on link "uitwerkingen bekijken" at bounding box center [493, 263] width 105 height 17
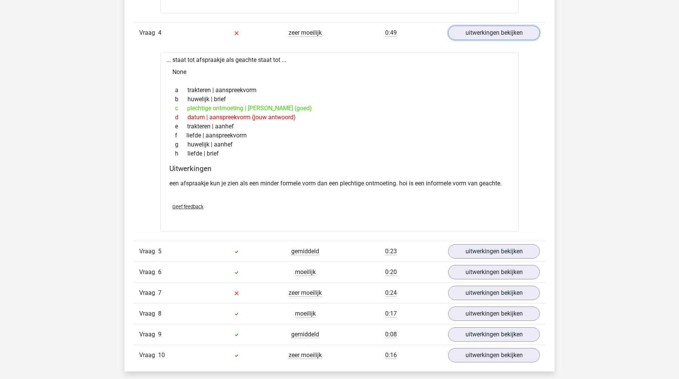
scroll to position [758, 0]
click at [486, 288] on link "uitwerkingen bekijken" at bounding box center [493, 292] width 105 height 17
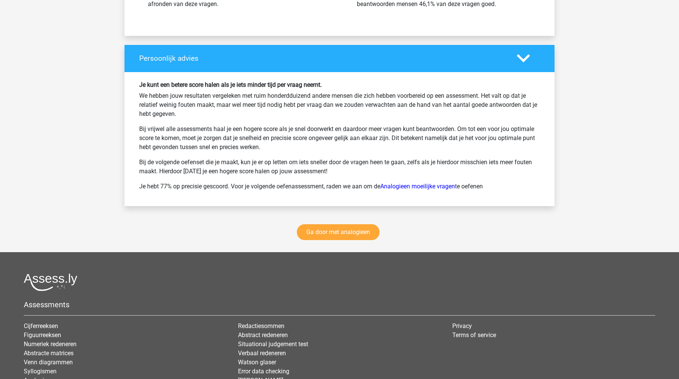
scroll to position [1552, 0]
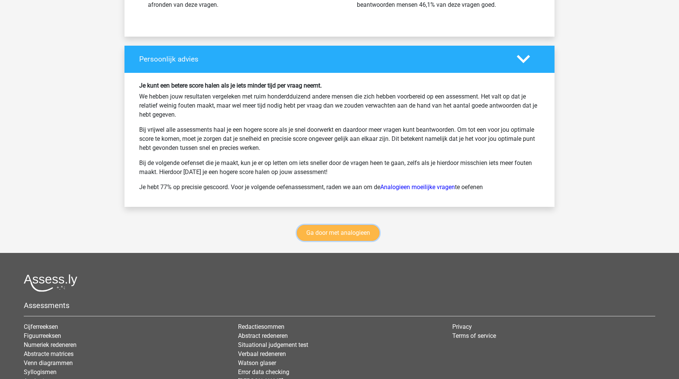
click at [355, 238] on link "Ga door met analogieen" at bounding box center [338, 233] width 83 height 16
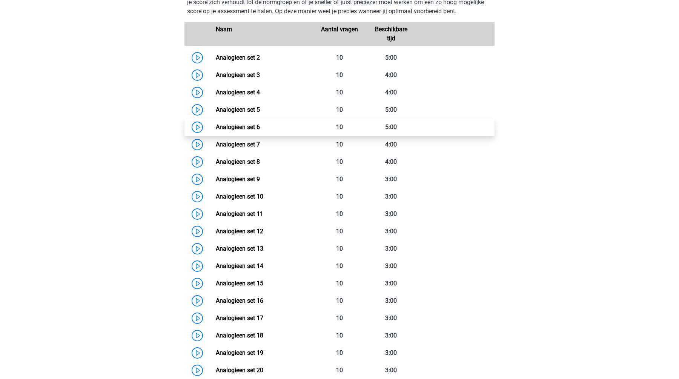
scroll to position [348, 0]
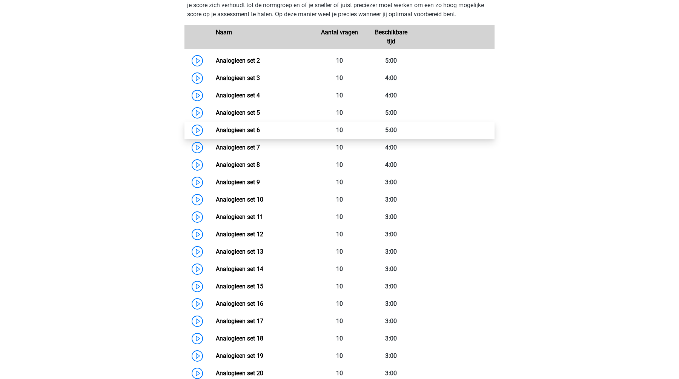
click at [247, 109] on link "Analogieen set 5" at bounding box center [238, 112] width 44 height 7
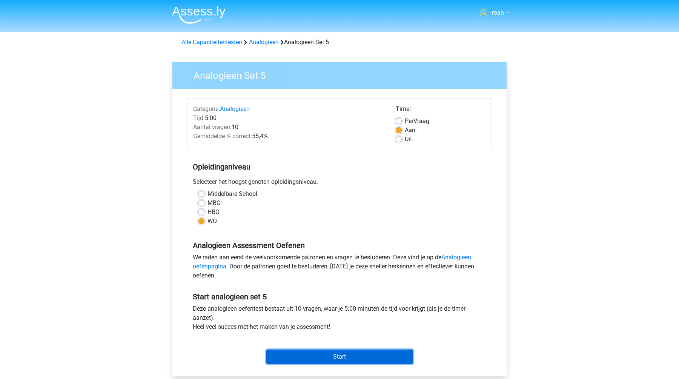
click at [321, 356] on input "Start" at bounding box center [339, 356] width 147 height 14
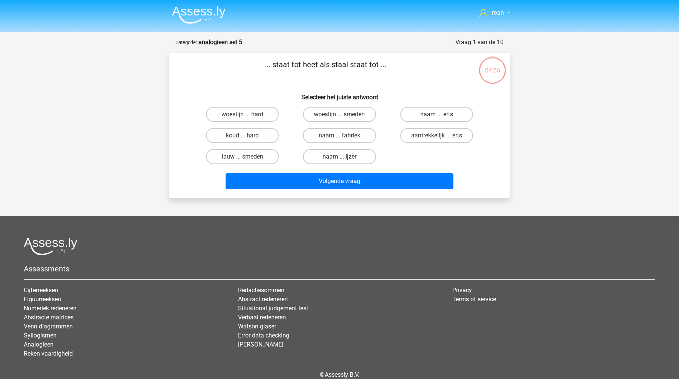
click at [319, 158] on label "naam ... ijzer" at bounding box center [339, 156] width 73 height 15
click at [339, 158] on input "naam ... ijzer" at bounding box center [341, 158] width 5 height 5
radio input "true"
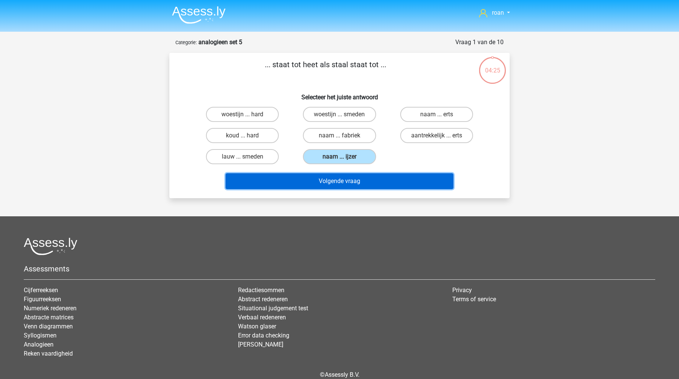
click at [298, 186] on button "Volgende vraag" at bounding box center [339, 181] width 228 height 16
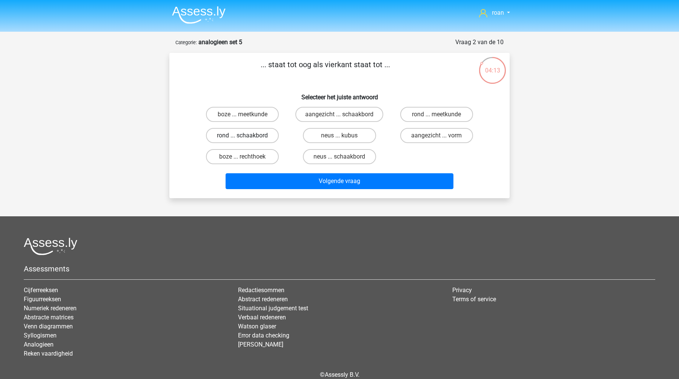
click at [271, 138] on label "rond ... schaakbord" at bounding box center [242, 135] width 73 height 15
click at [247, 138] on input "rond ... schaakbord" at bounding box center [244, 137] width 5 height 5
radio input "true"
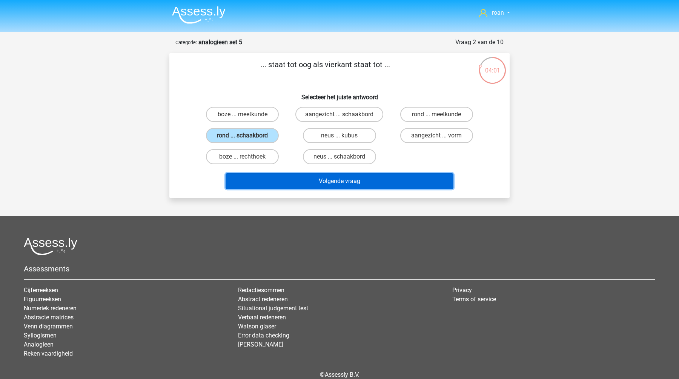
click at [304, 181] on button "Volgende vraag" at bounding box center [339, 181] width 228 height 16
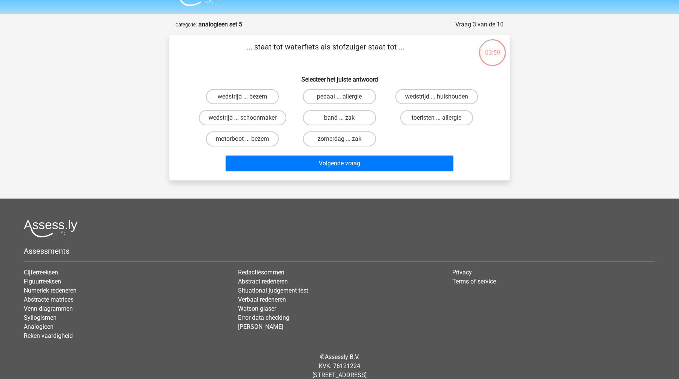
scroll to position [12, 0]
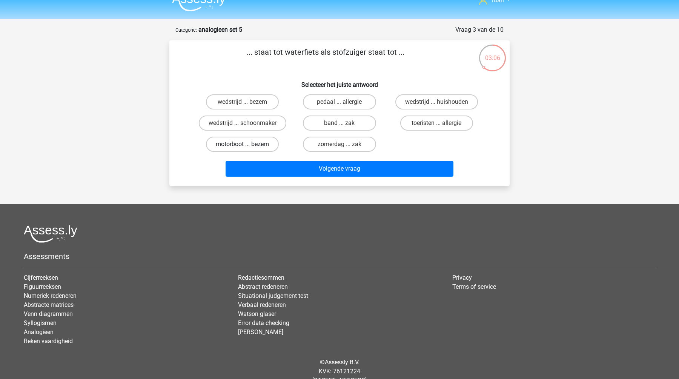
click at [248, 148] on label "motorboot ... bezem" at bounding box center [242, 143] width 73 height 15
click at [247, 148] on input "motorboot ... bezem" at bounding box center [244, 146] width 5 height 5
radio input "true"
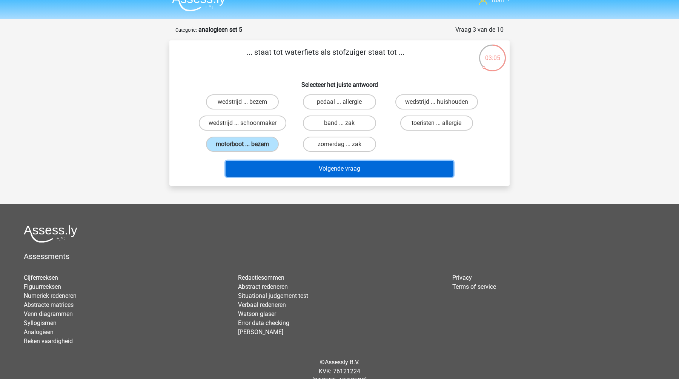
click at [279, 174] on button "Volgende vraag" at bounding box center [339, 169] width 228 height 16
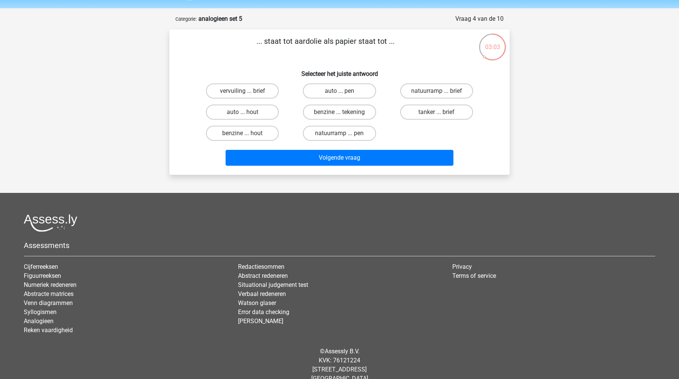
scroll to position [16, 0]
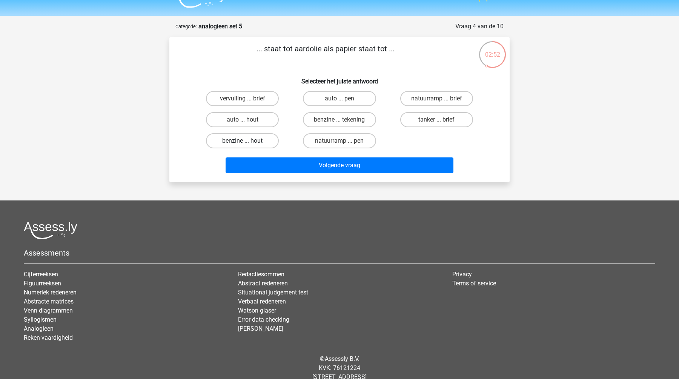
click at [256, 143] on label "benzine ... hout" at bounding box center [242, 140] width 73 height 15
click at [247, 143] on input "benzine ... hout" at bounding box center [244, 143] width 5 height 5
radio input "true"
click at [290, 174] on div "Volgende vraag" at bounding box center [339, 166] width 291 height 19
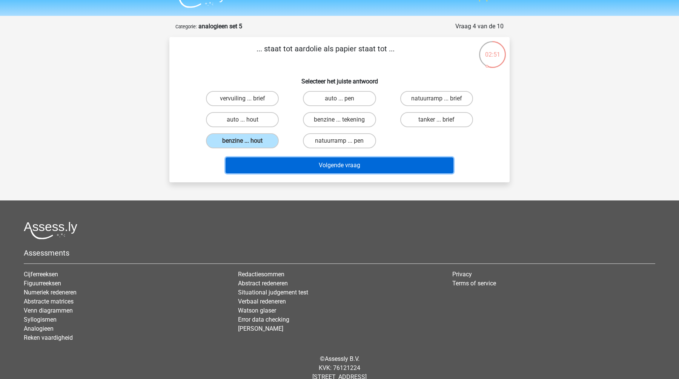
click at [292, 164] on button "Volgende vraag" at bounding box center [339, 165] width 228 height 16
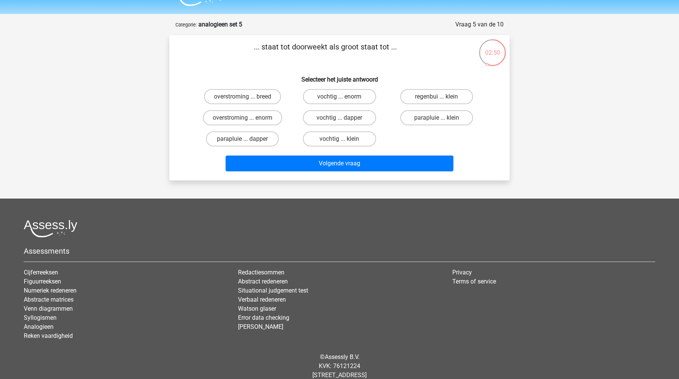
scroll to position [9, 0]
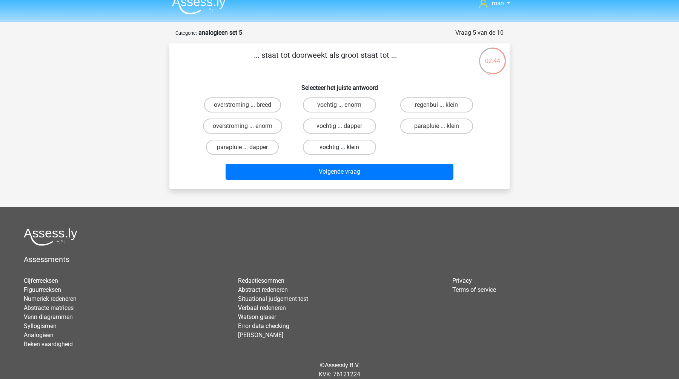
click at [323, 149] on label "vochtig ... klein" at bounding box center [339, 147] width 73 height 15
click at [339, 149] on input "vochtig ... klein" at bounding box center [341, 149] width 5 height 5
radio input "true"
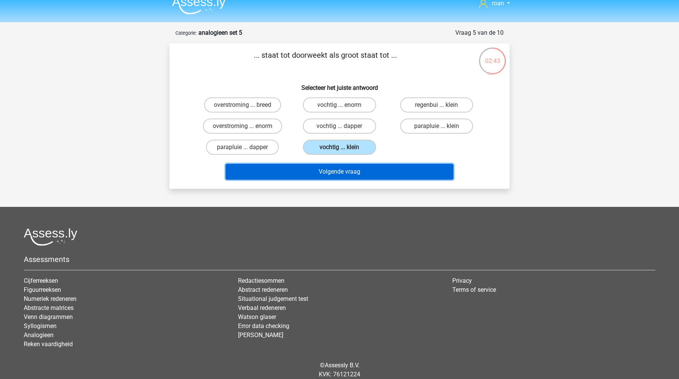
click at [320, 170] on button "Volgende vraag" at bounding box center [339, 172] width 228 height 16
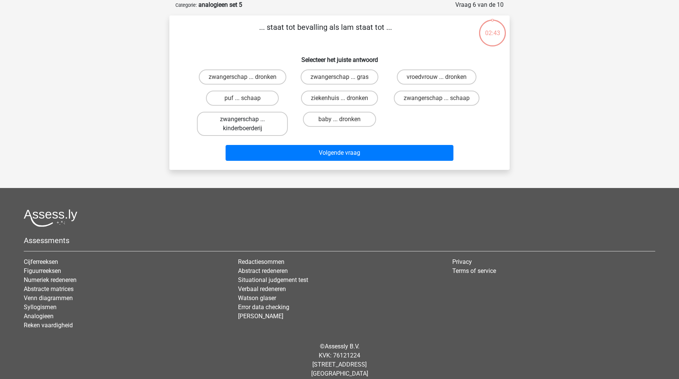
scroll to position [38, 0]
click at [424, 103] on label "zwangerschap ... schaap" at bounding box center [437, 97] width 86 height 15
click at [436, 103] on input "zwangerschap ... schaap" at bounding box center [438, 100] width 5 height 5
radio input "true"
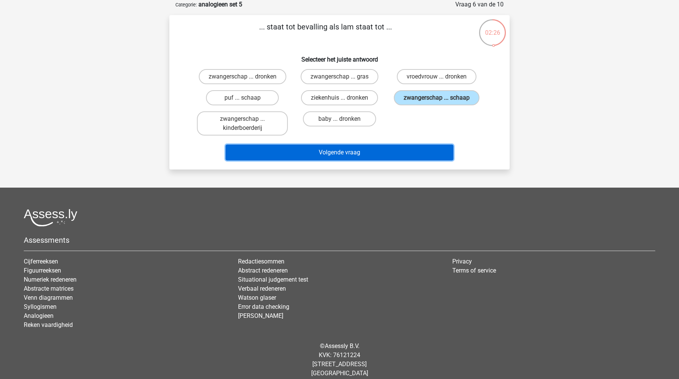
drag, startPoint x: 373, startPoint y: 156, endPoint x: 403, endPoint y: 131, distance: 39.1
click at [403, 131] on div "... staat tot bevalling als lam staat tot ... Selecteer het juiste antwoord zwa…" at bounding box center [339, 92] width 334 height 142
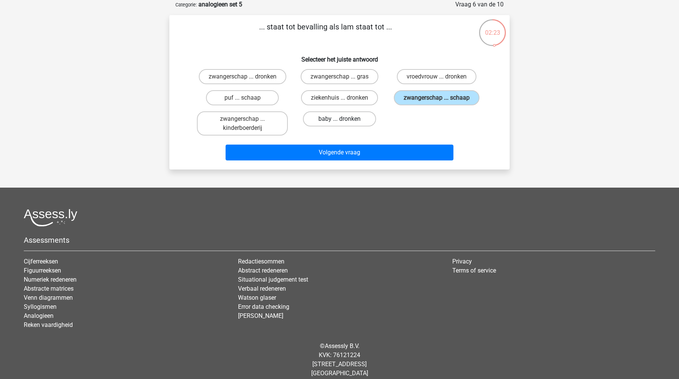
click at [357, 121] on label "baby ... dronken" at bounding box center [339, 118] width 73 height 15
click at [344, 121] on input "baby ... dronken" at bounding box center [341, 121] width 5 height 5
radio input "true"
click at [436, 100] on input "zwangerschap ... schaap" at bounding box center [438, 100] width 5 height 5
radio input "true"
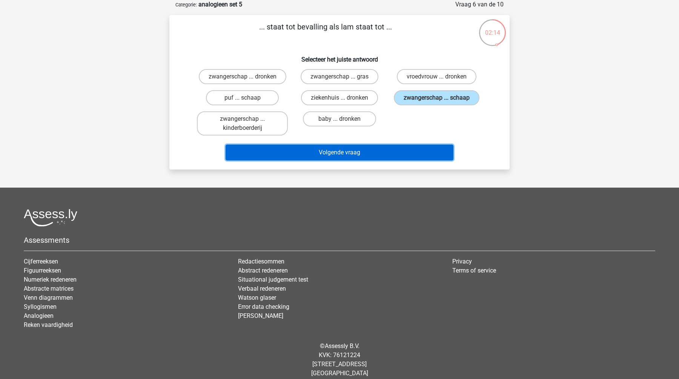
click at [372, 158] on button "Volgende vraag" at bounding box center [339, 152] width 228 height 16
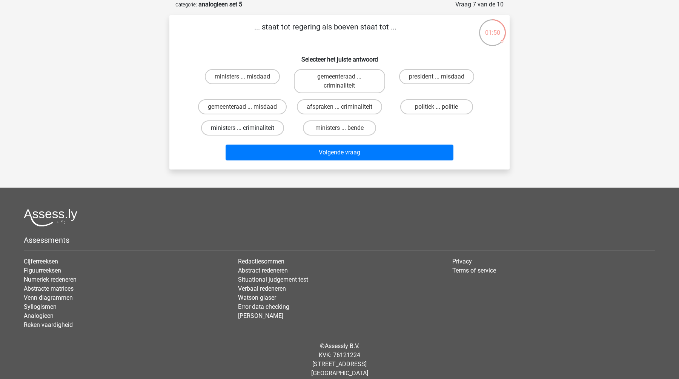
click at [257, 131] on label "ministers ... criminaliteit" at bounding box center [242, 127] width 83 height 15
click at [247, 131] on input "ministers ... criminaliteit" at bounding box center [244, 130] width 5 height 5
radio input "true"
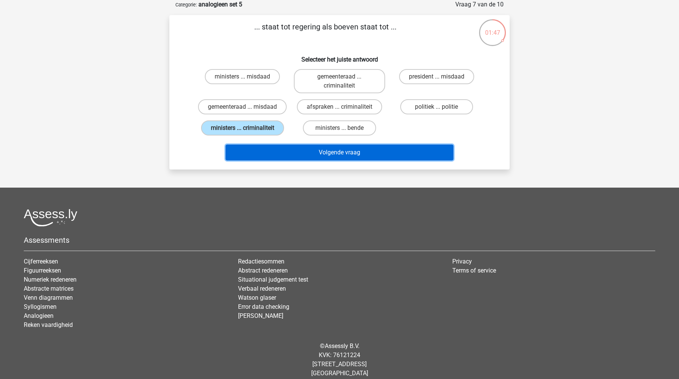
click at [340, 155] on button "Volgende vraag" at bounding box center [339, 152] width 228 height 16
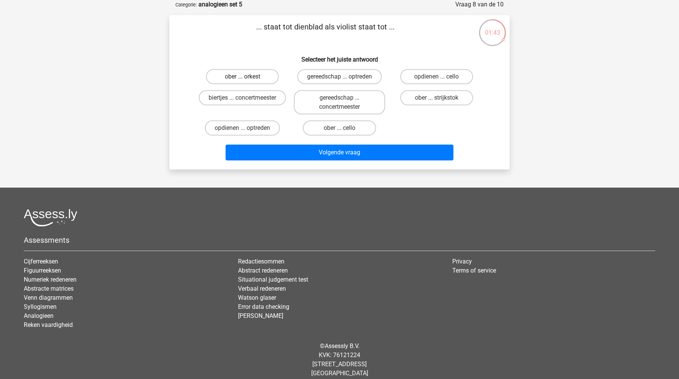
click at [249, 76] on label "ober ... orkest" at bounding box center [242, 76] width 73 height 15
click at [247, 77] on input "ober ... orkest" at bounding box center [244, 79] width 5 height 5
radio input "true"
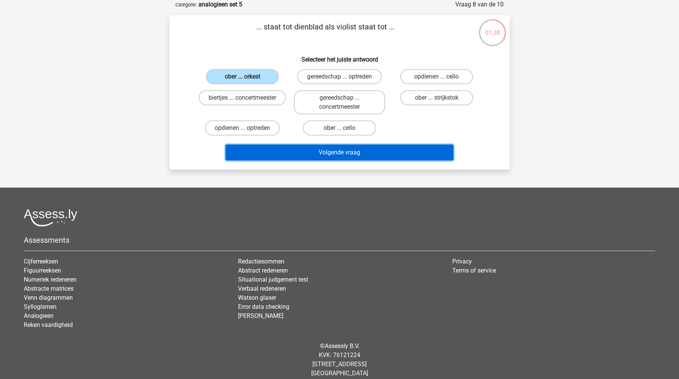
click at [300, 154] on button "Volgende vraag" at bounding box center [339, 152] width 228 height 16
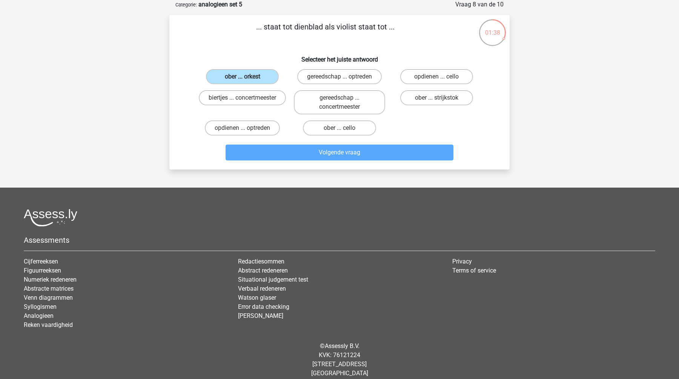
scroll to position [37, 0]
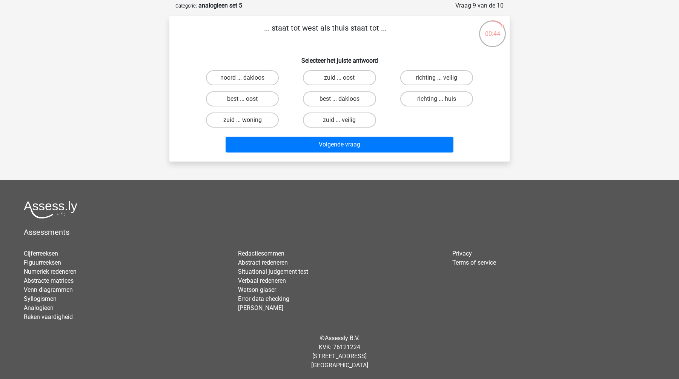
click at [264, 123] on label "zuid ... woning" at bounding box center [242, 119] width 73 height 15
click at [247, 123] on input "zuid ... woning" at bounding box center [244, 122] width 5 height 5
radio input "true"
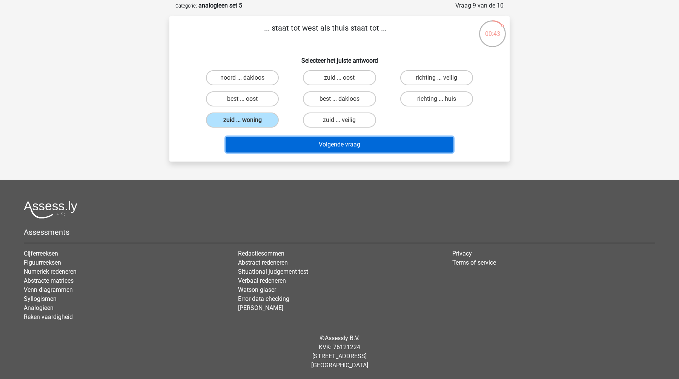
click at [298, 138] on button "Volgende vraag" at bounding box center [339, 144] width 228 height 16
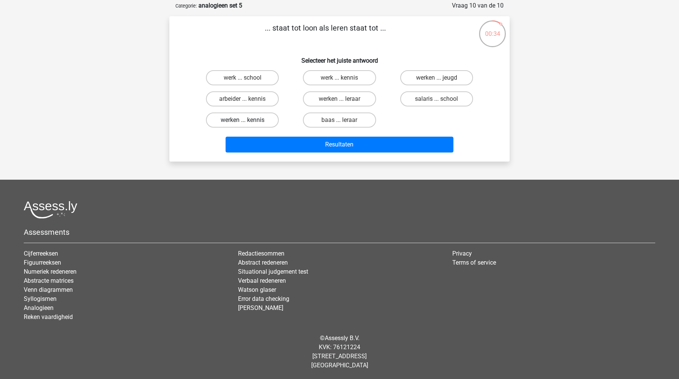
click at [268, 121] on label "werken ... kennis" at bounding box center [242, 119] width 73 height 15
click at [247, 121] on input "werken ... kennis" at bounding box center [244, 122] width 5 height 5
radio input "true"
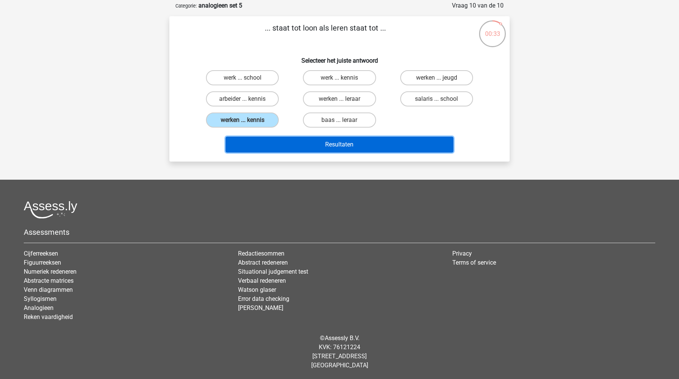
click at [317, 146] on button "Resultaten" at bounding box center [339, 144] width 228 height 16
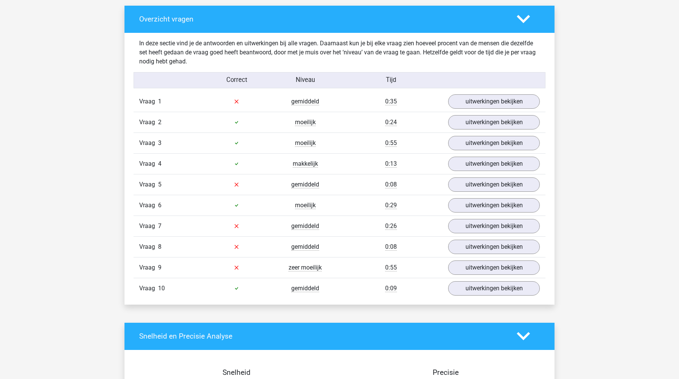
scroll to position [428, 0]
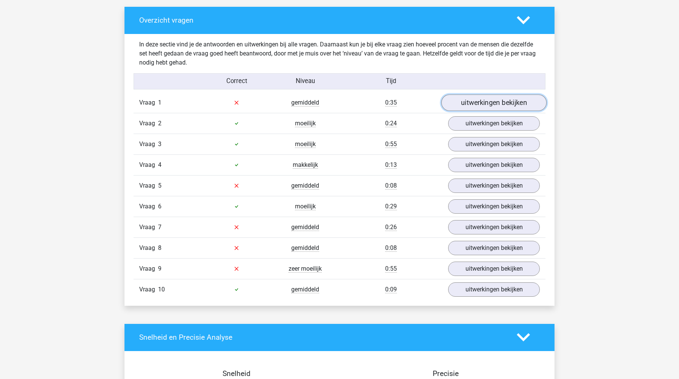
click at [492, 100] on link "uitwerkingen bekijken" at bounding box center [493, 102] width 105 height 17
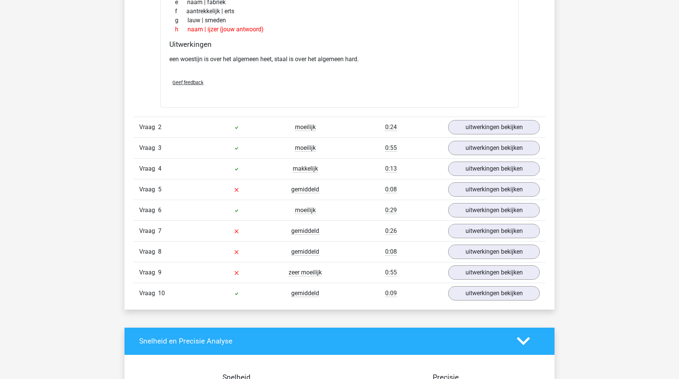
scroll to position [627, 0]
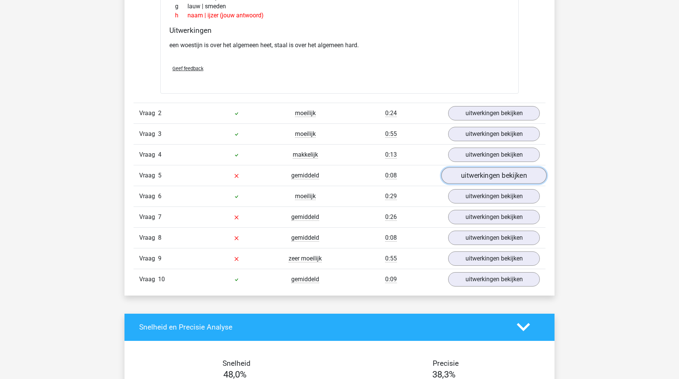
click at [472, 172] on link "uitwerkingen bekijken" at bounding box center [493, 175] width 105 height 17
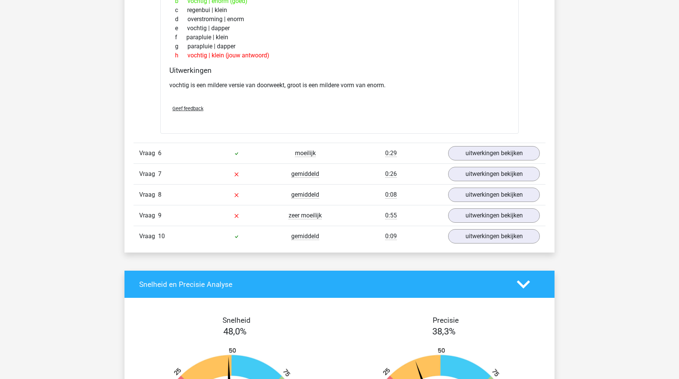
scroll to position [859, 0]
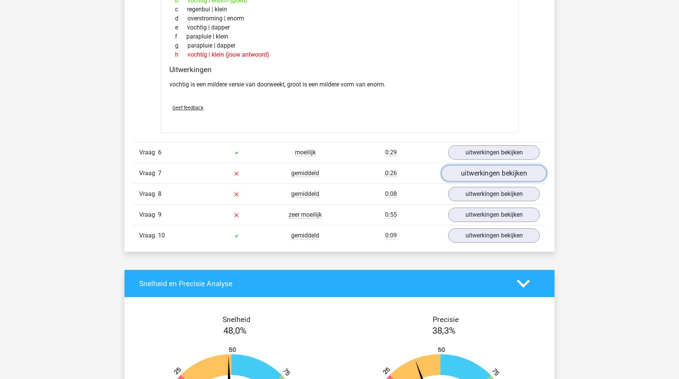
click at [481, 169] on link "uitwerkingen bekijken" at bounding box center [493, 173] width 105 height 17
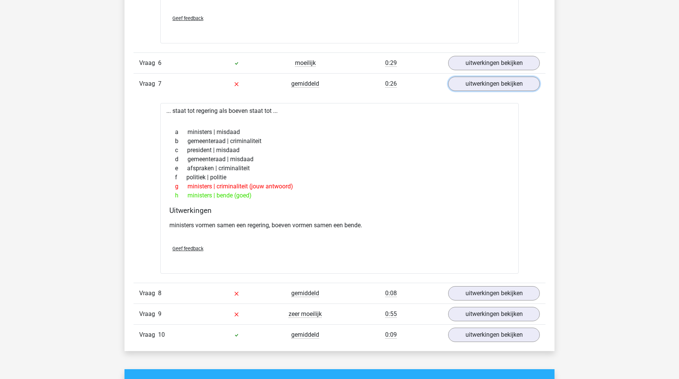
scroll to position [966, 0]
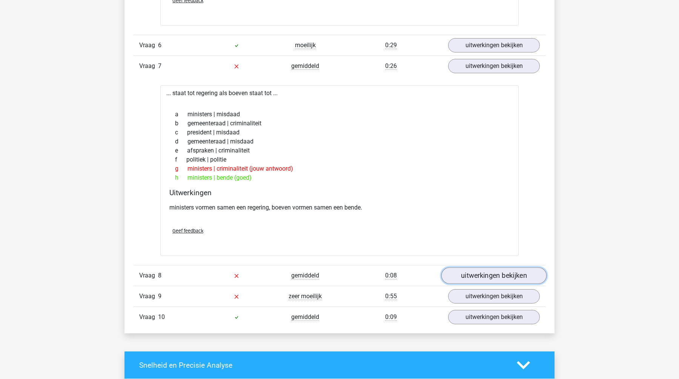
click at [474, 280] on link "uitwerkingen bekijken" at bounding box center [493, 275] width 105 height 17
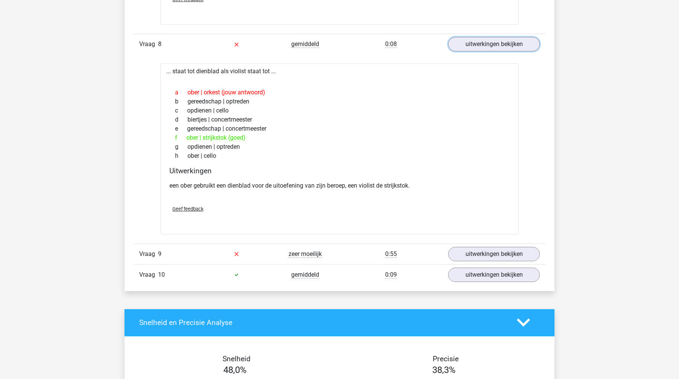
scroll to position [1207, 0]
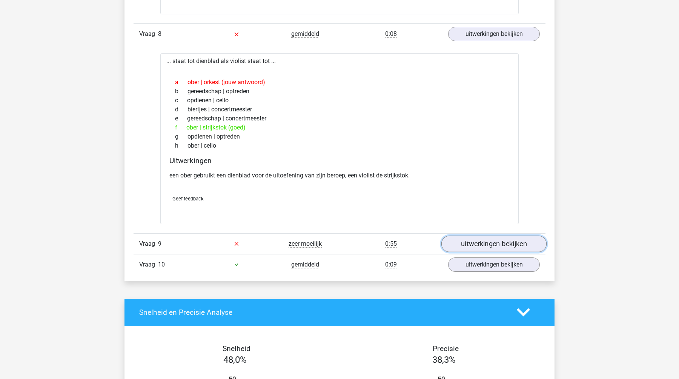
click at [468, 241] on link "uitwerkingen bekijken" at bounding box center [493, 243] width 105 height 17
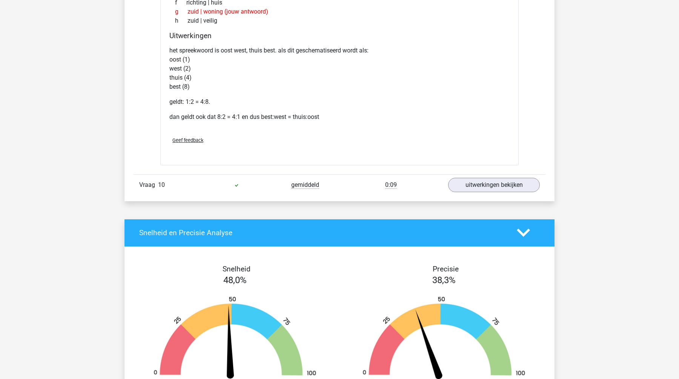
scroll to position [1541, 0]
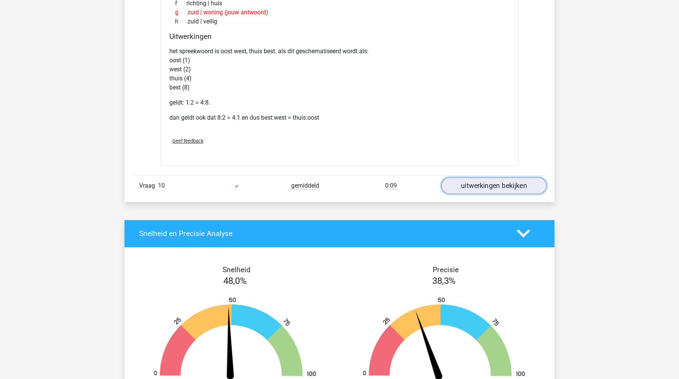
click at [512, 179] on link "uitwerkingen bekijken" at bounding box center [493, 185] width 105 height 17
